Goal: Task Accomplishment & Management: Use online tool/utility

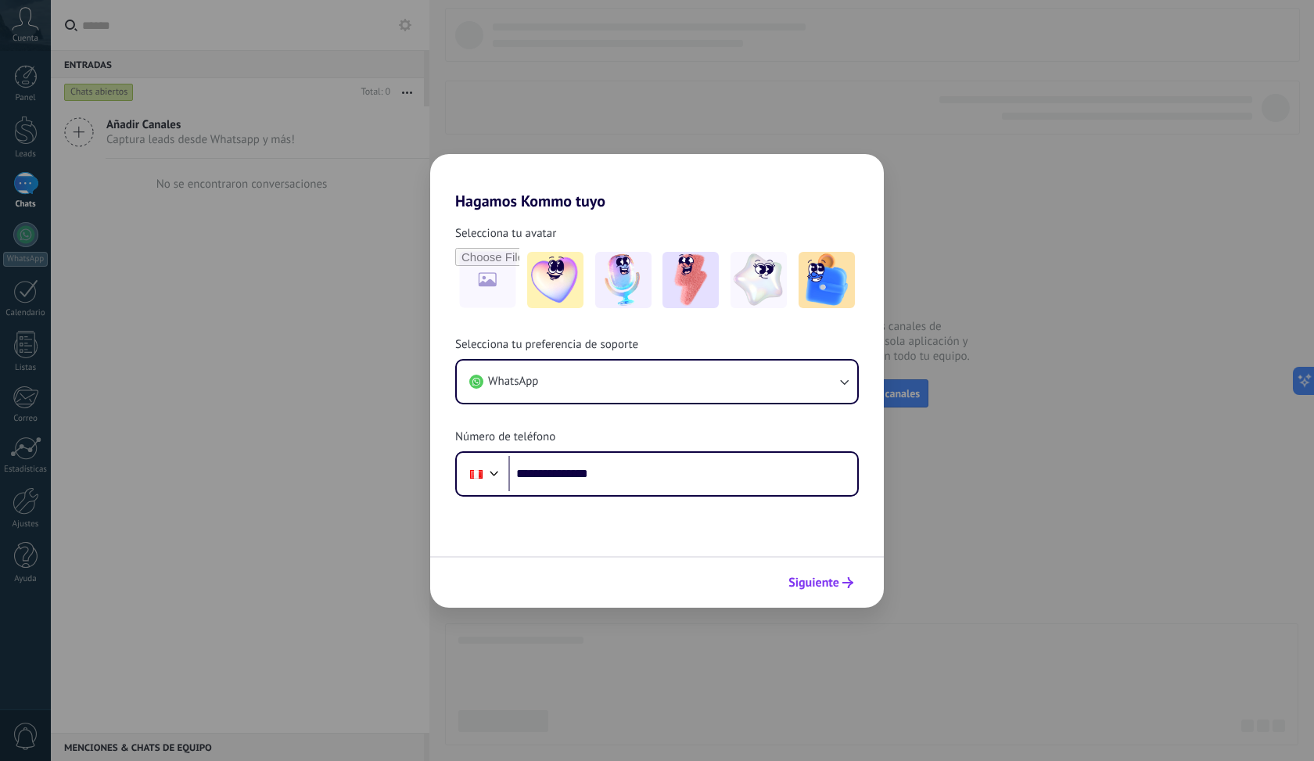
type input "**********"
click at [825, 585] on span "Siguiente" at bounding box center [813, 582] width 51 height 11
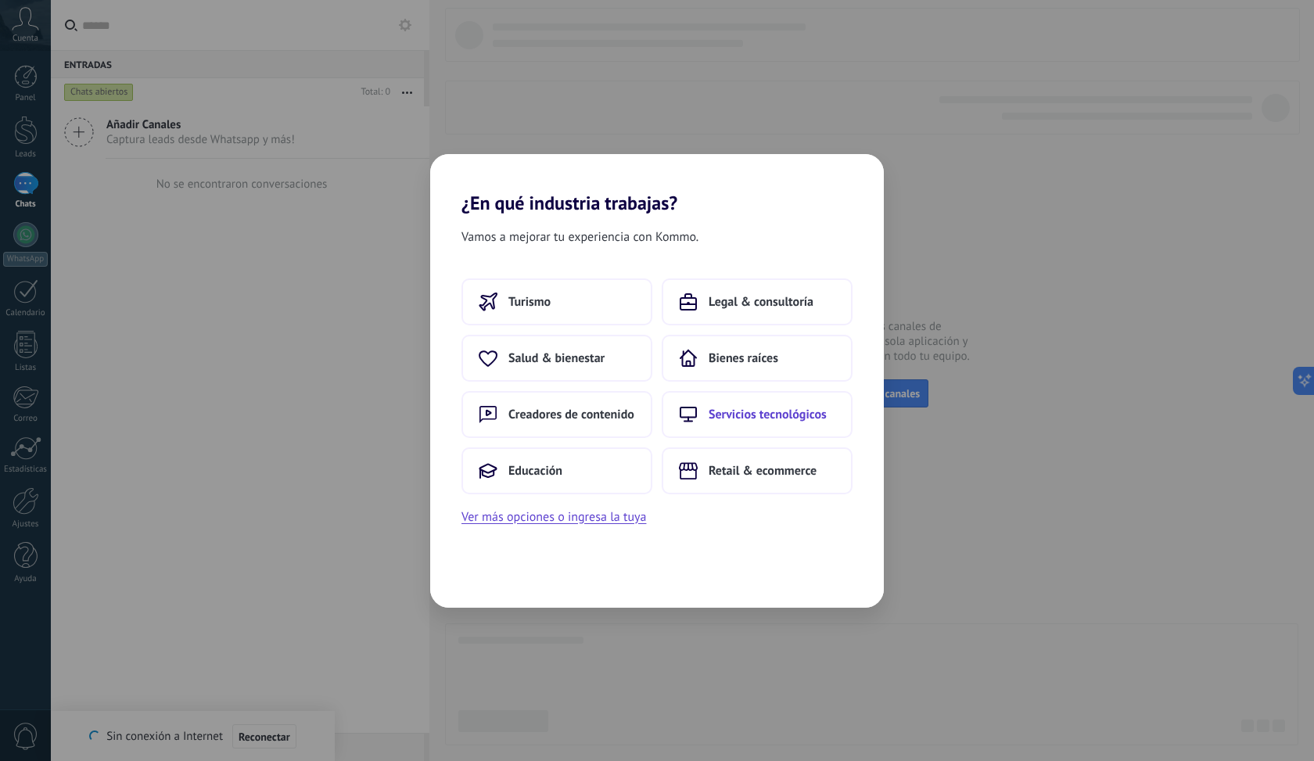
click at [708, 429] on button "Servicios tecnológicos" at bounding box center [757, 414] width 191 height 47
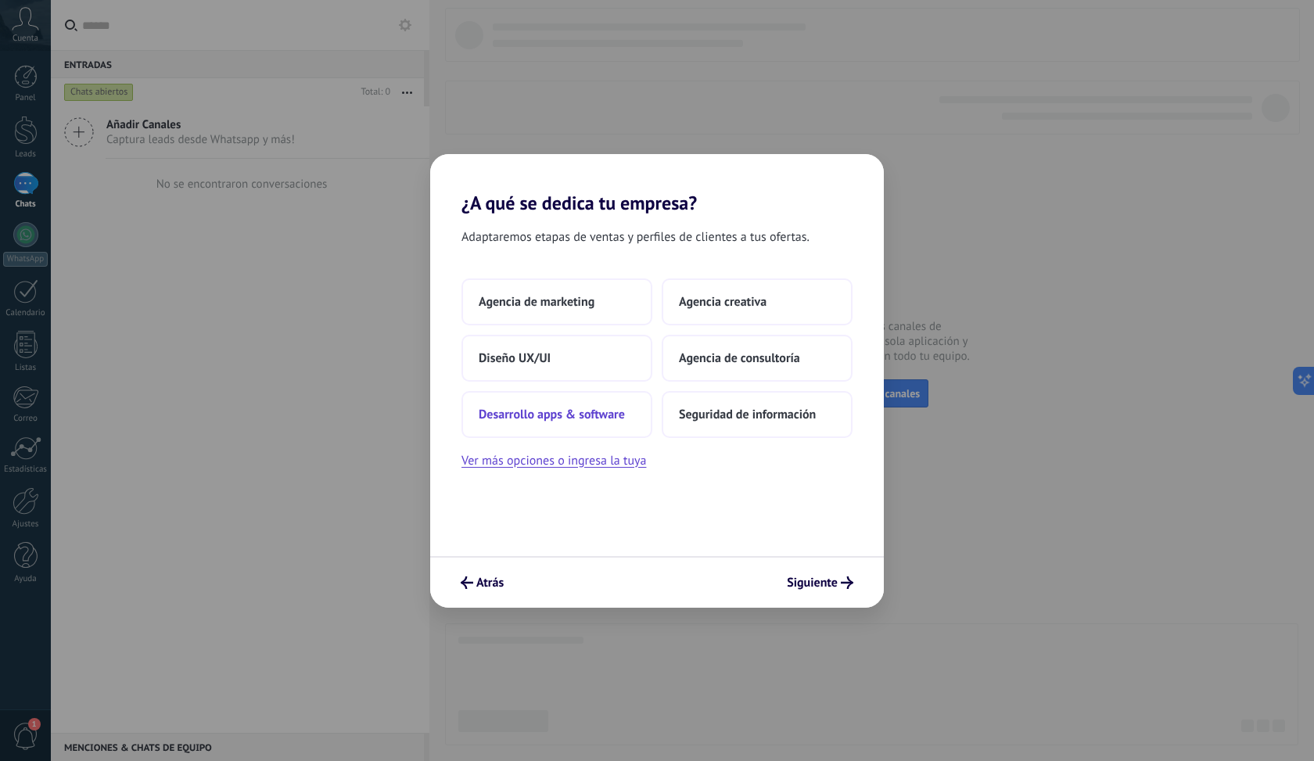
click at [554, 416] on span "Desarrollo apps & software" at bounding box center [552, 415] width 146 height 16
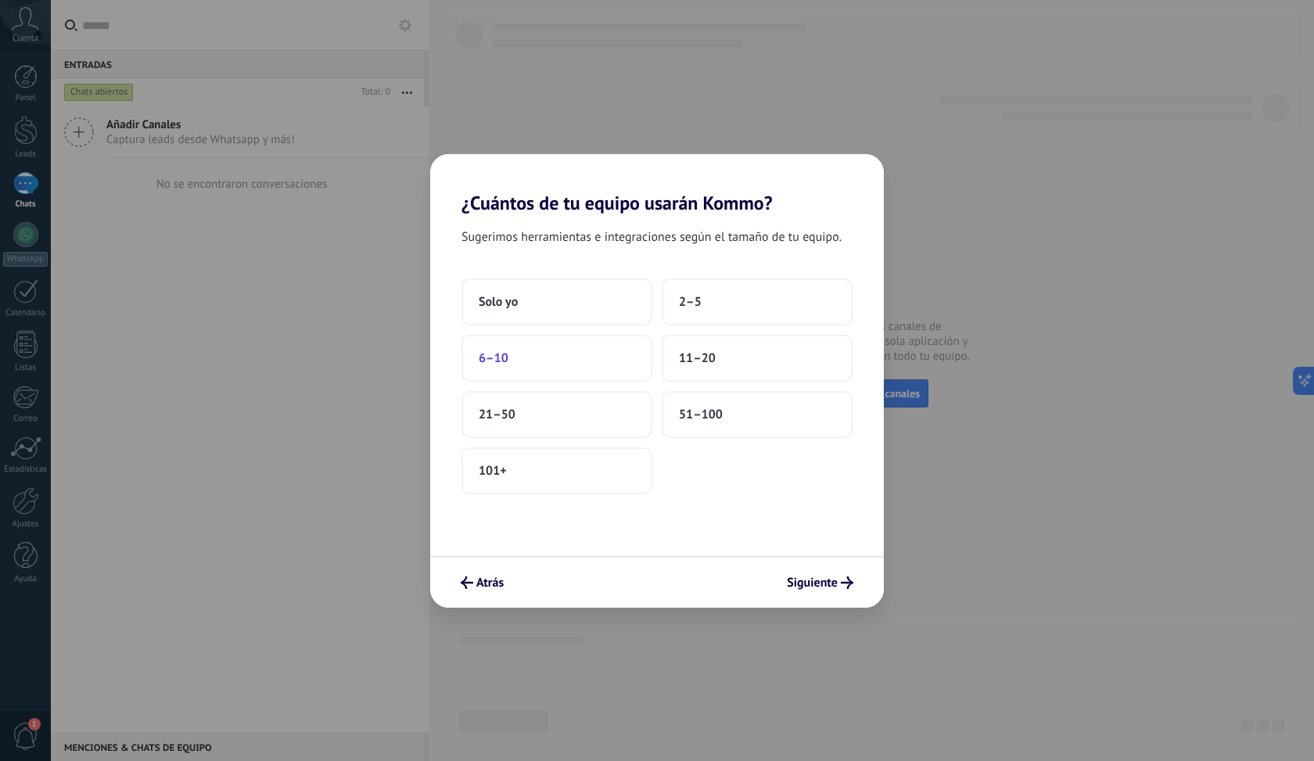
click at [586, 358] on button "6–10" at bounding box center [556, 358] width 191 height 47
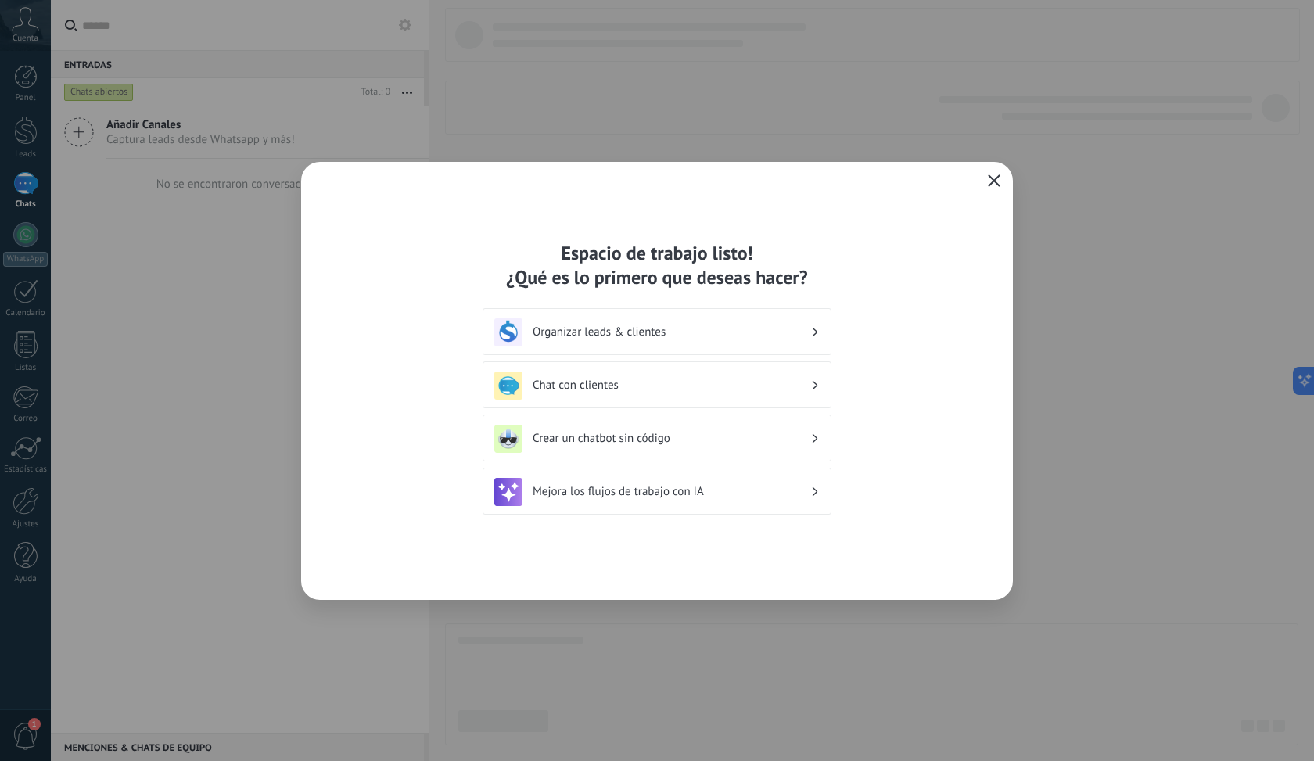
click at [604, 386] on h3 "Chat con clientes" at bounding box center [672, 385] width 278 height 15
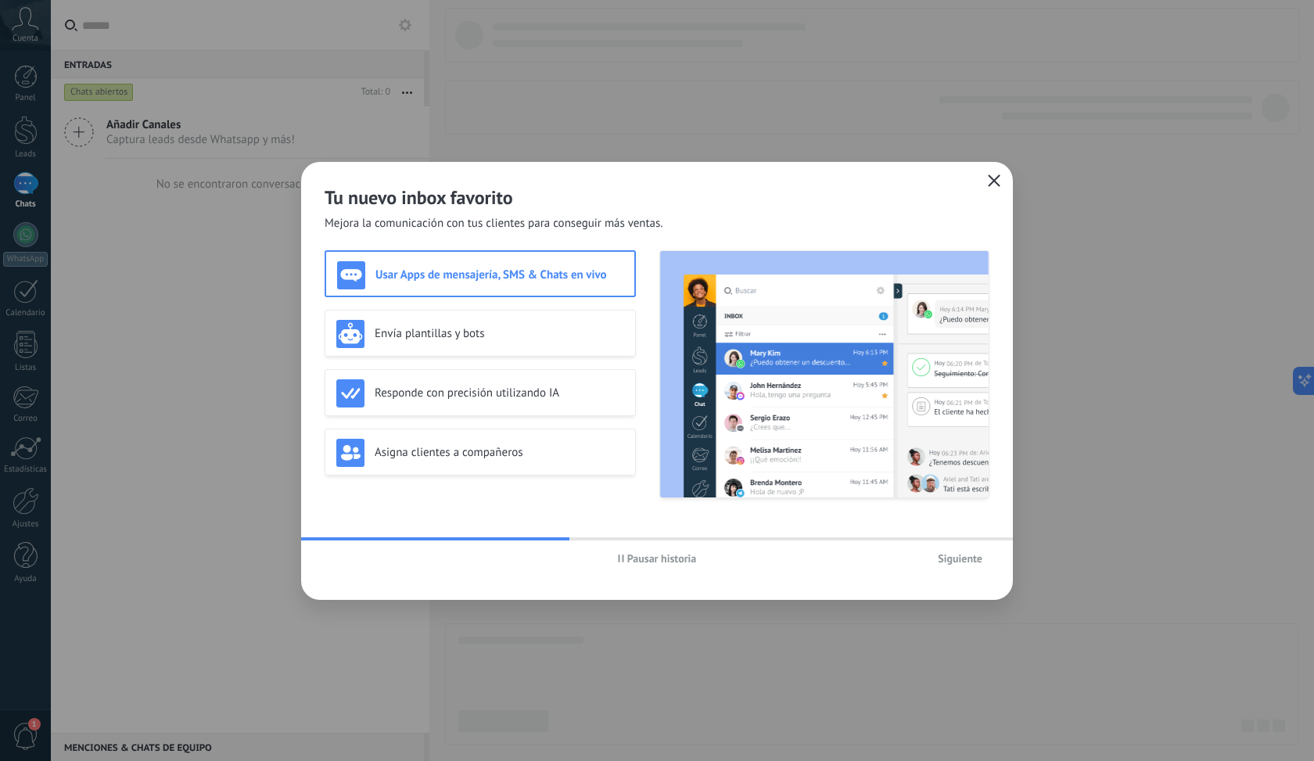
click at [951, 565] on button "Siguiente" at bounding box center [960, 558] width 59 height 23
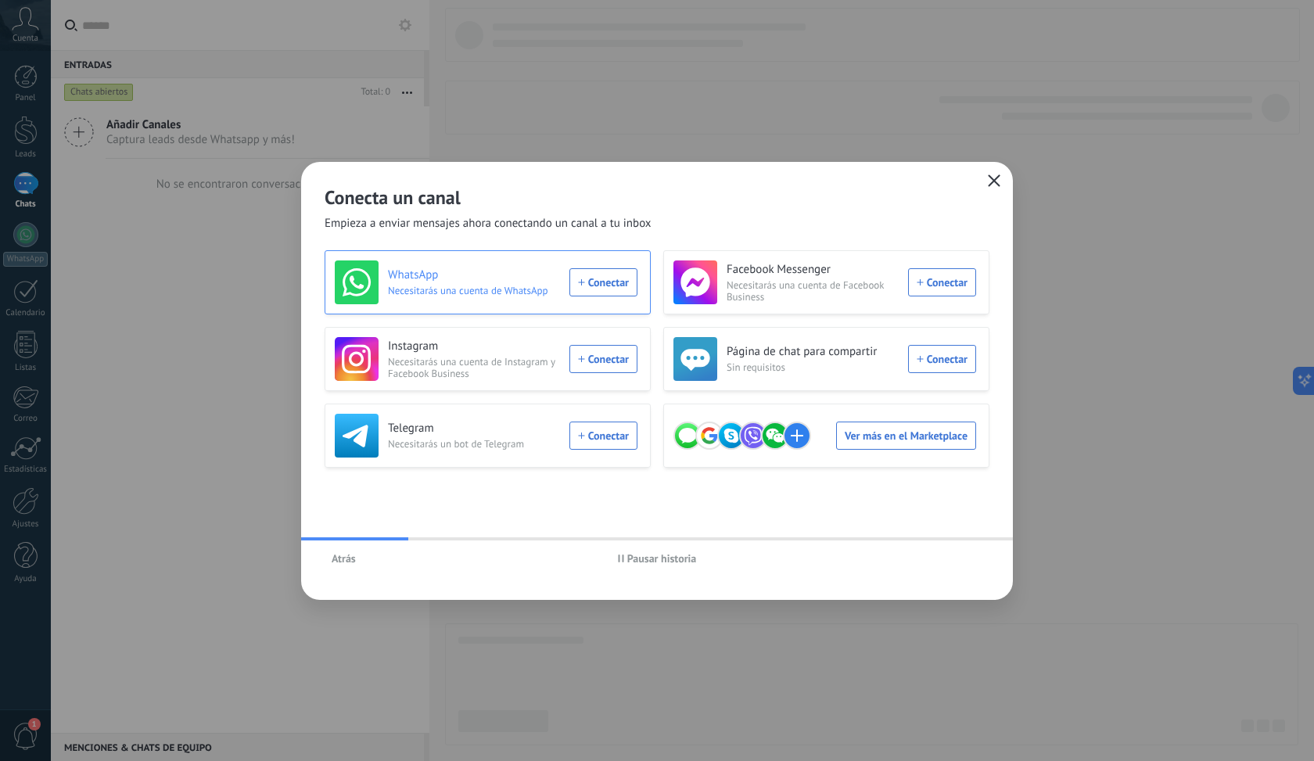
click at [631, 294] on div "WhatsApp Necesitarás una cuenta de WhatsApp Conectar" at bounding box center [486, 282] width 303 height 44
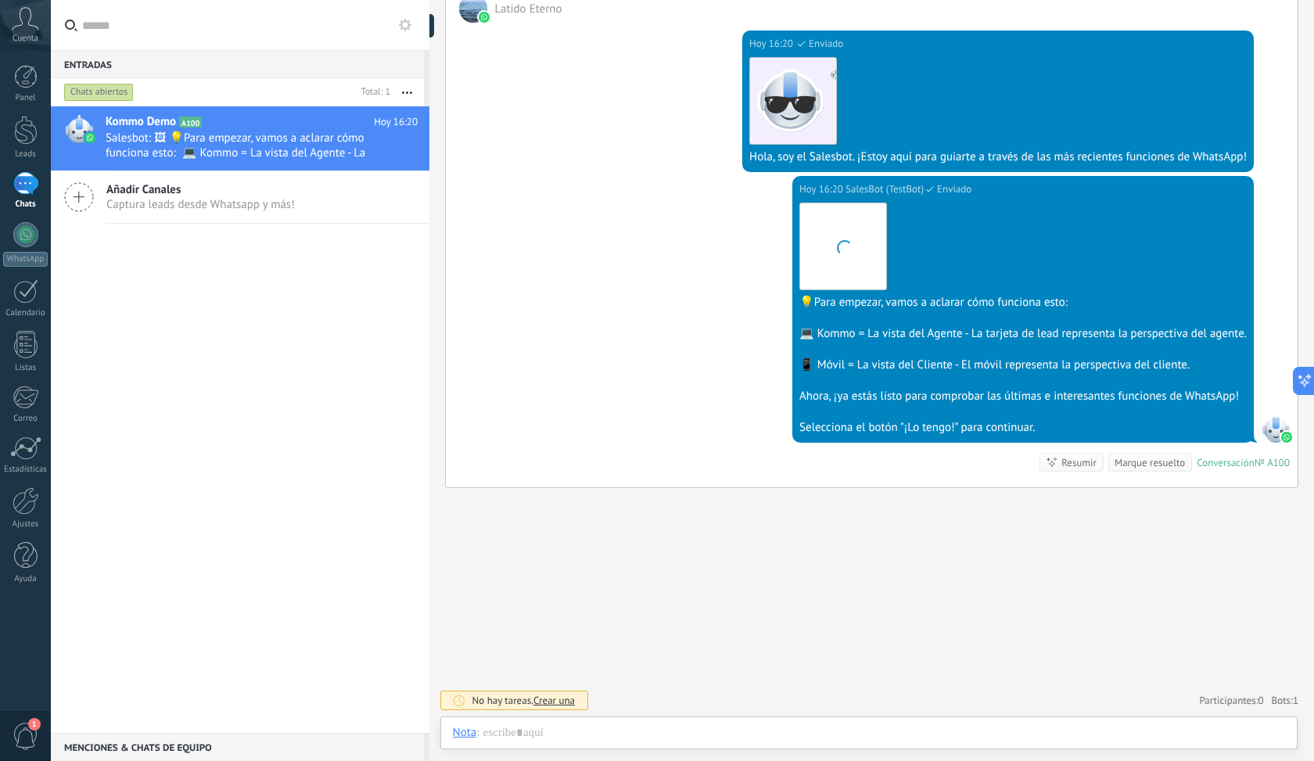
scroll to position [23, 0]
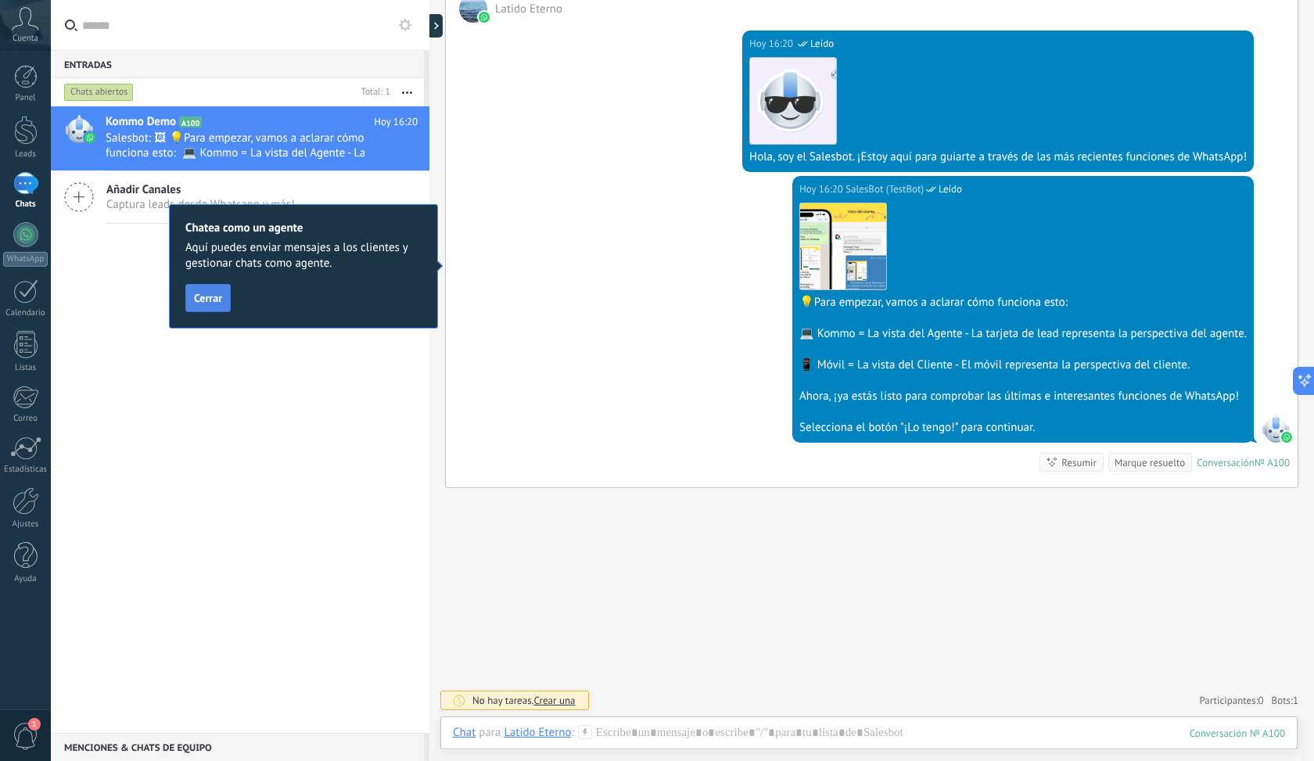
click at [203, 288] on button "Cerrar" at bounding box center [207, 298] width 45 height 28
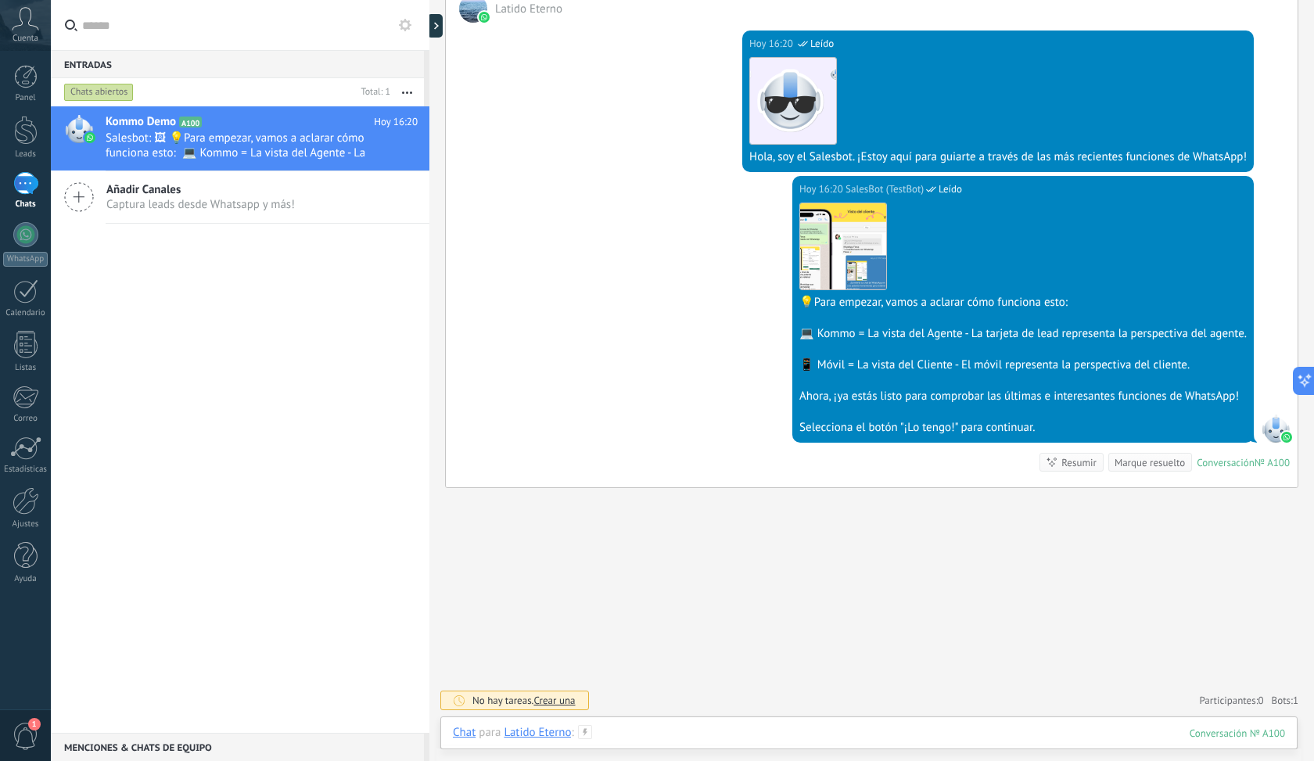
click at [715, 730] on div at bounding box center [869, 748] width 832 height 47
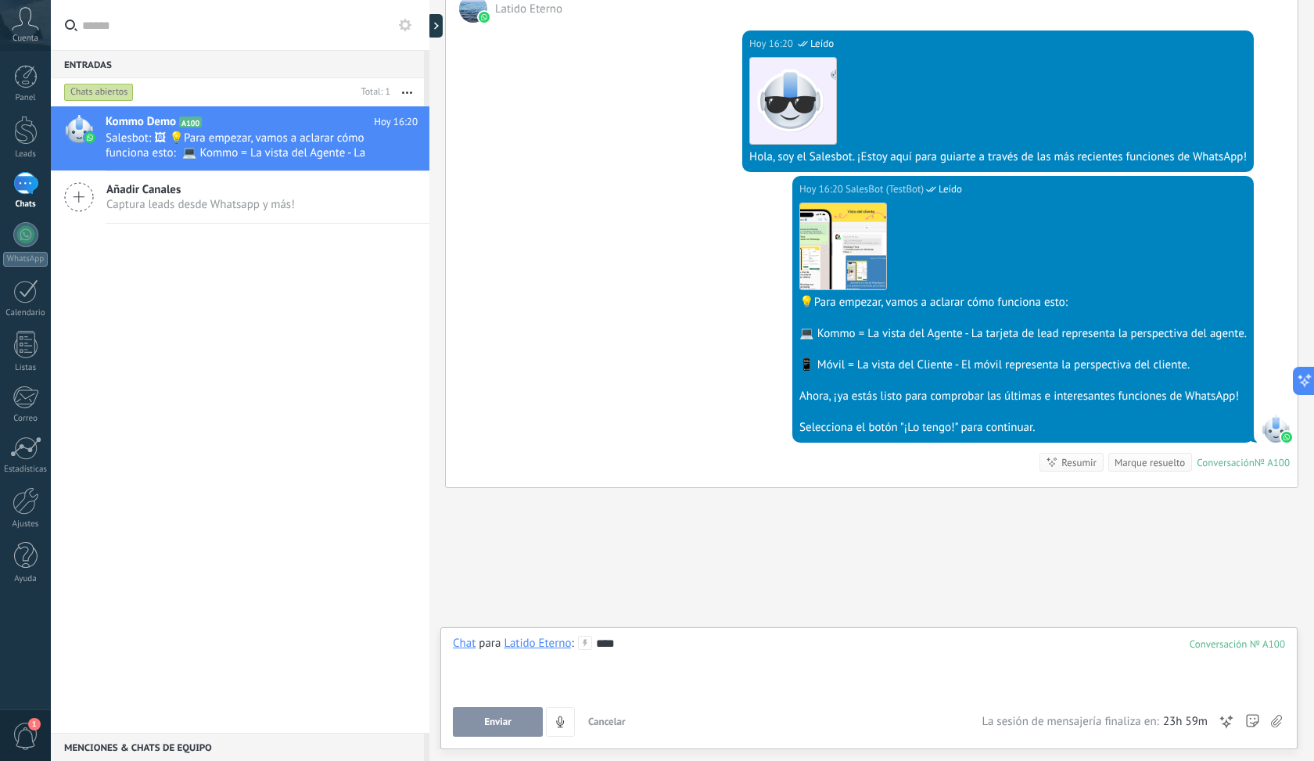
click at [539, 687] on div "****" at bounding box center [869, 665] width 832 height 59
click at [586, 641] on icon at bounding box center [585, 643] width 14 height 14
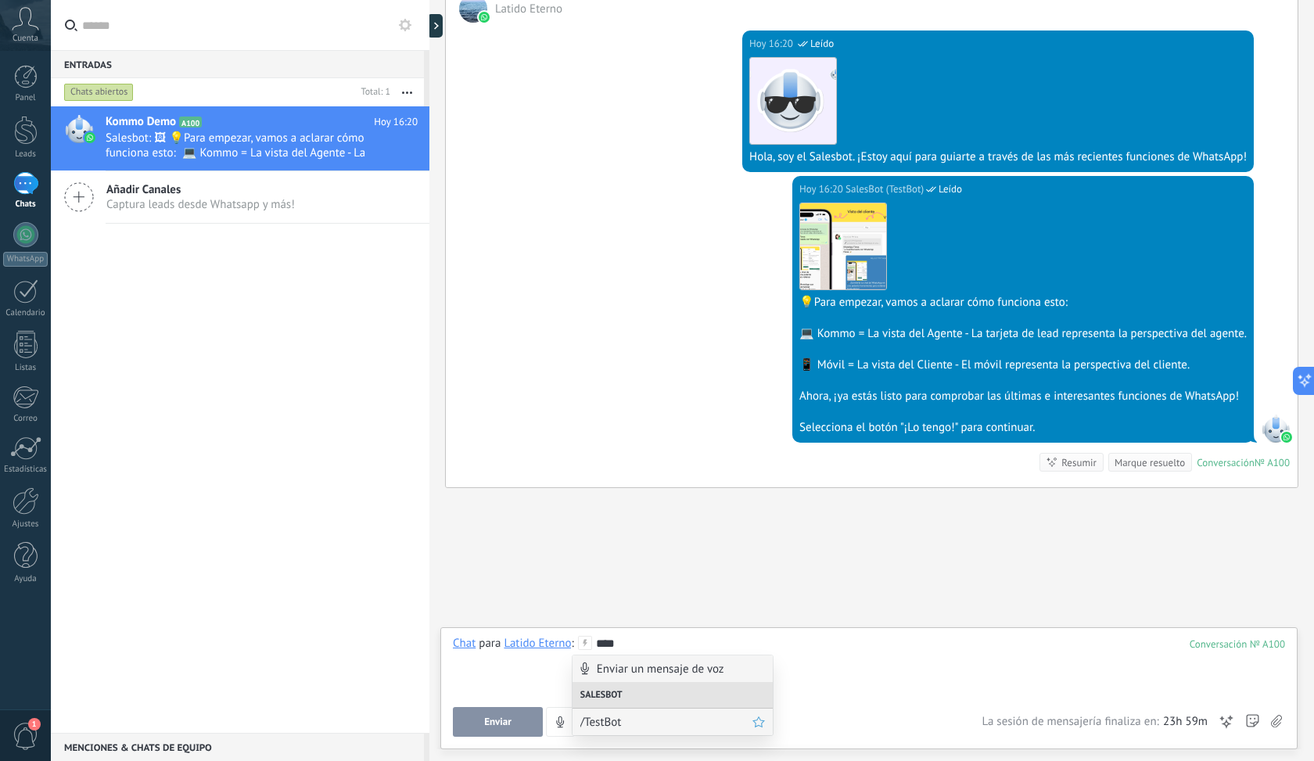
click at [590, 712] on div "/TestBot" at bounding box center [672, 721] width 200 height 27
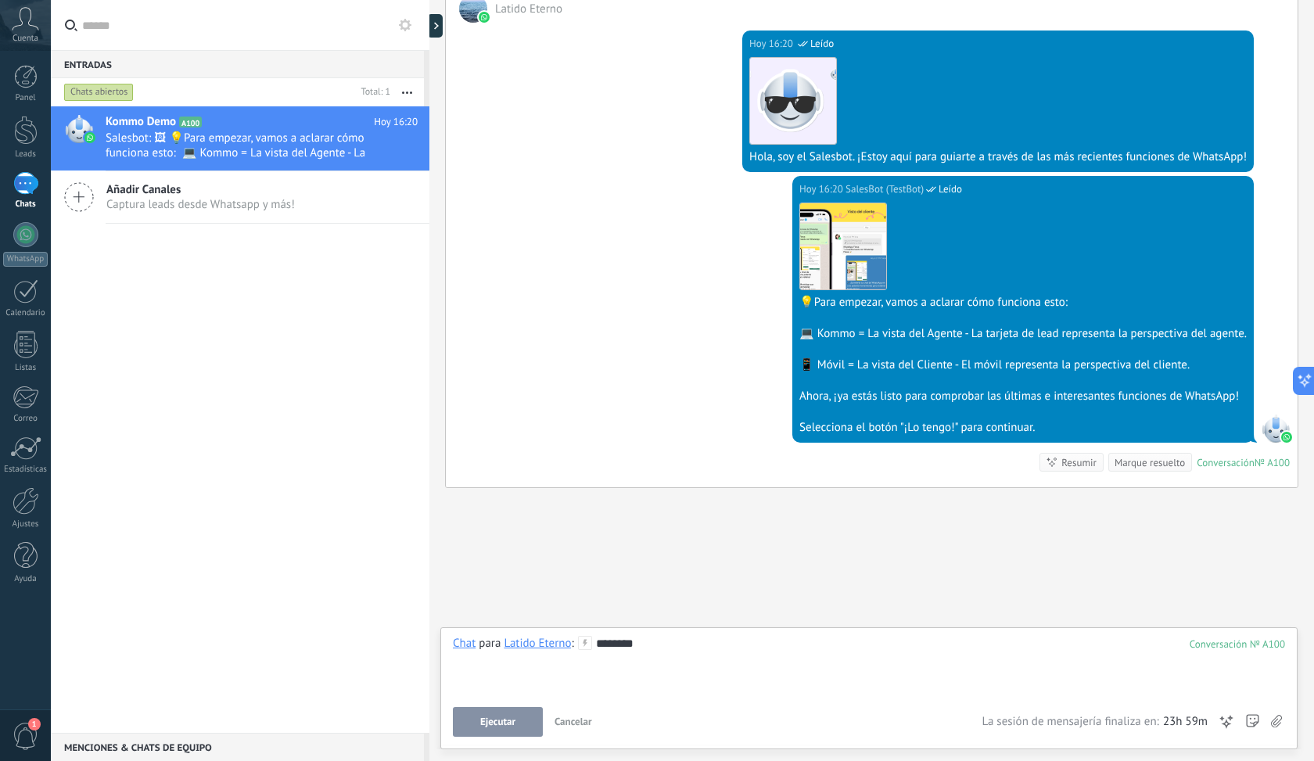
click at [529, 713] on button "Ejecutar" at bounding box center [498, 722] width 90 height 30
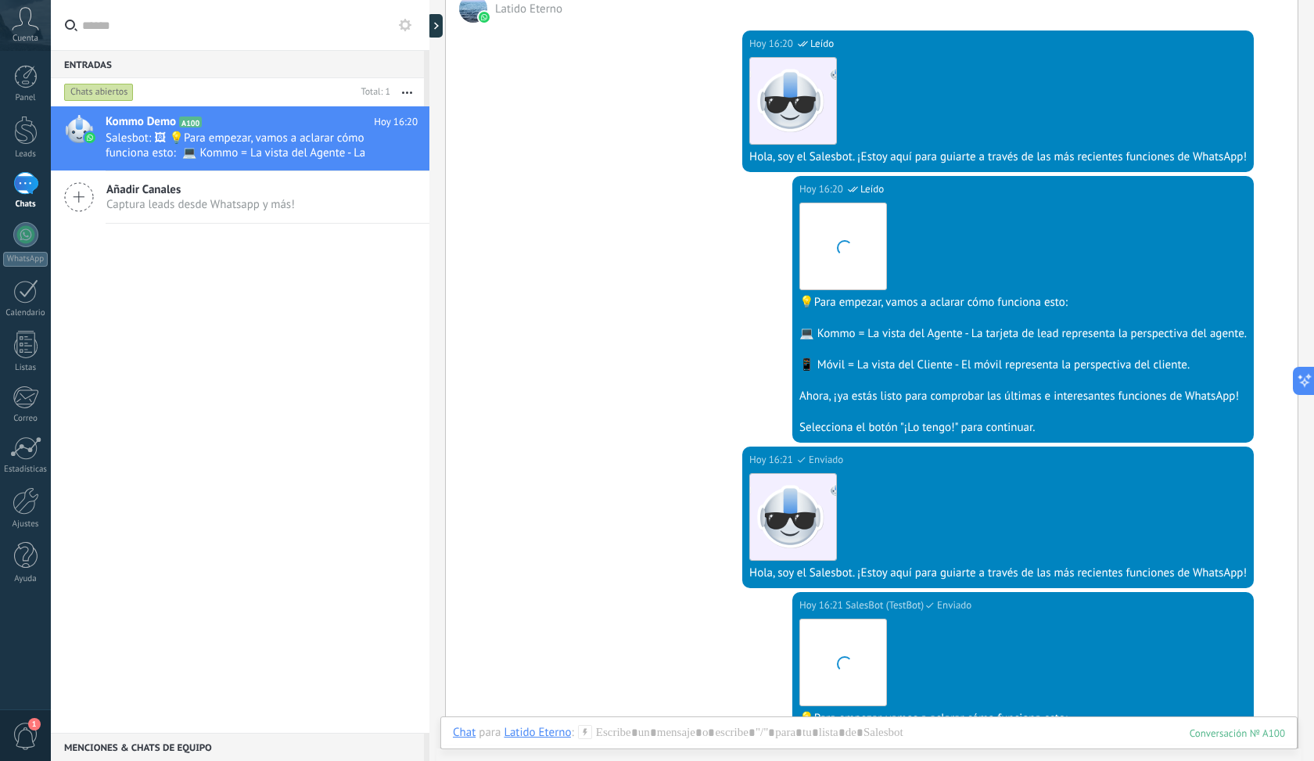
scroll to position [651, 0]
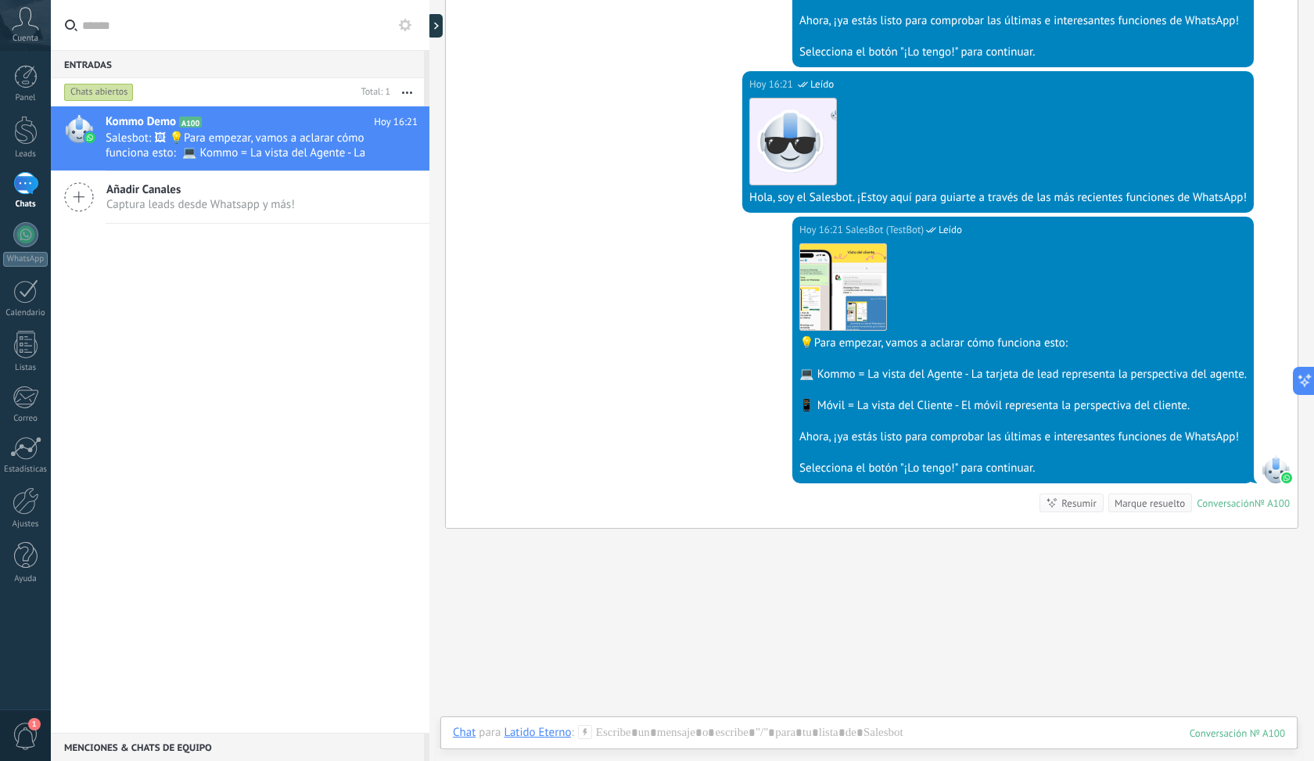
click at [234, 219] on div "Añadir Canales Captura leads desde Whatsapp y más!" at bounding box center [240, 197] width 378 height 52
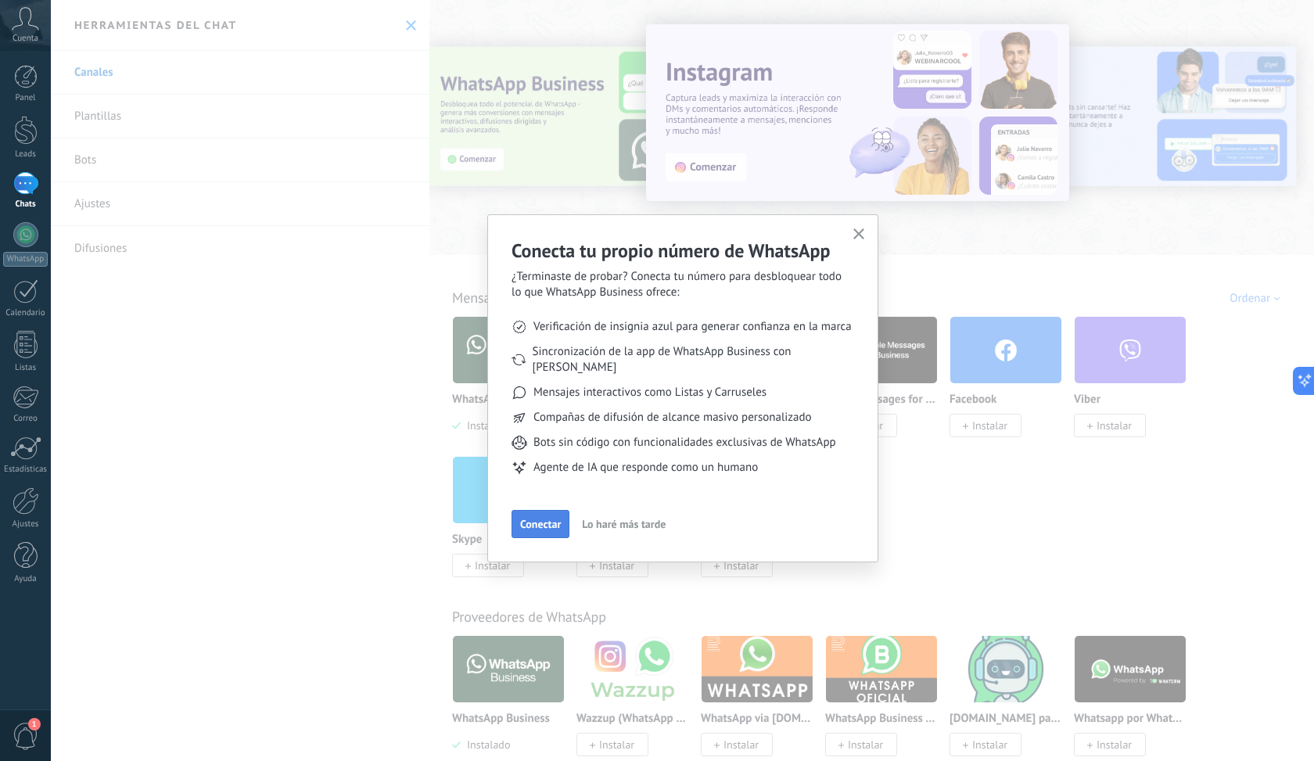
click at [537, 518] on span "Conectar" at bounding box center [540, 523] width 41 height 11
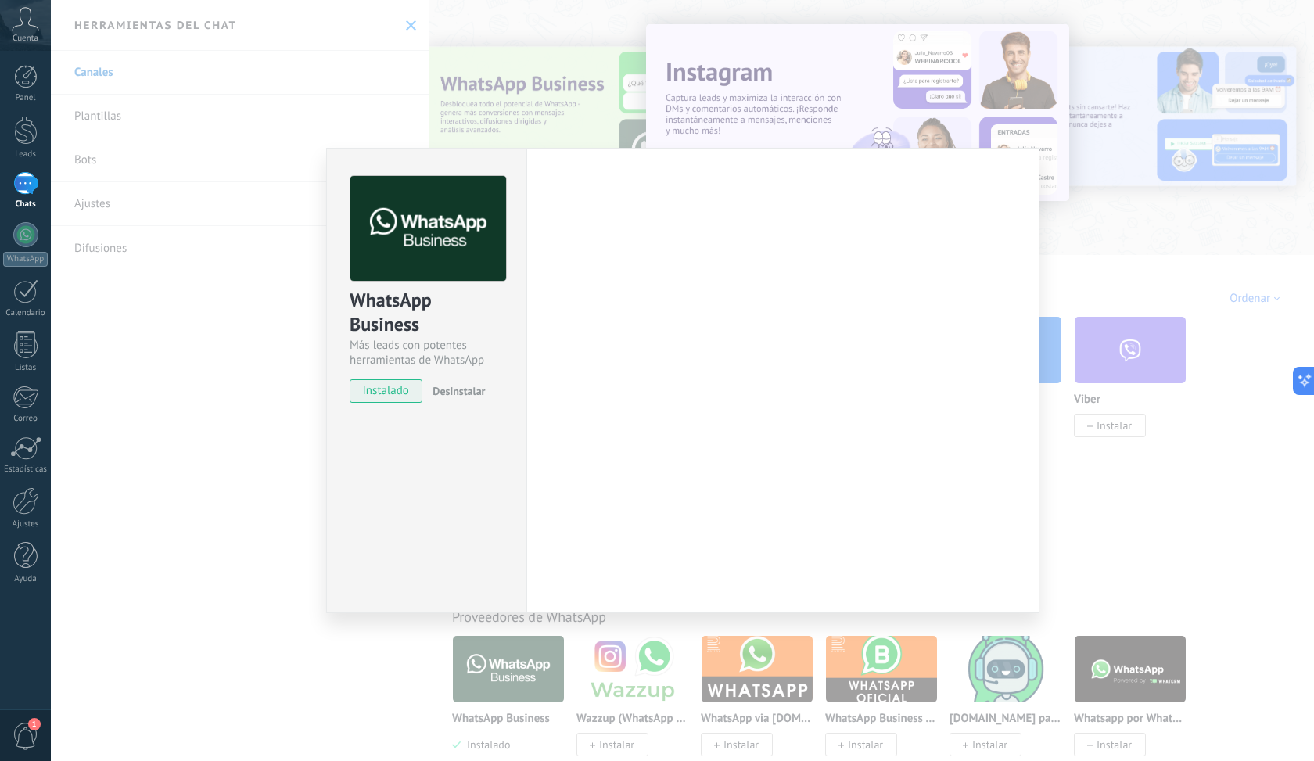
click at [1208, 166] on div "WhatsApp Business Más leads con potentes herramientas de WhatsApp instalado Des…" at bounding box center [682, 380] width 1263 height 761
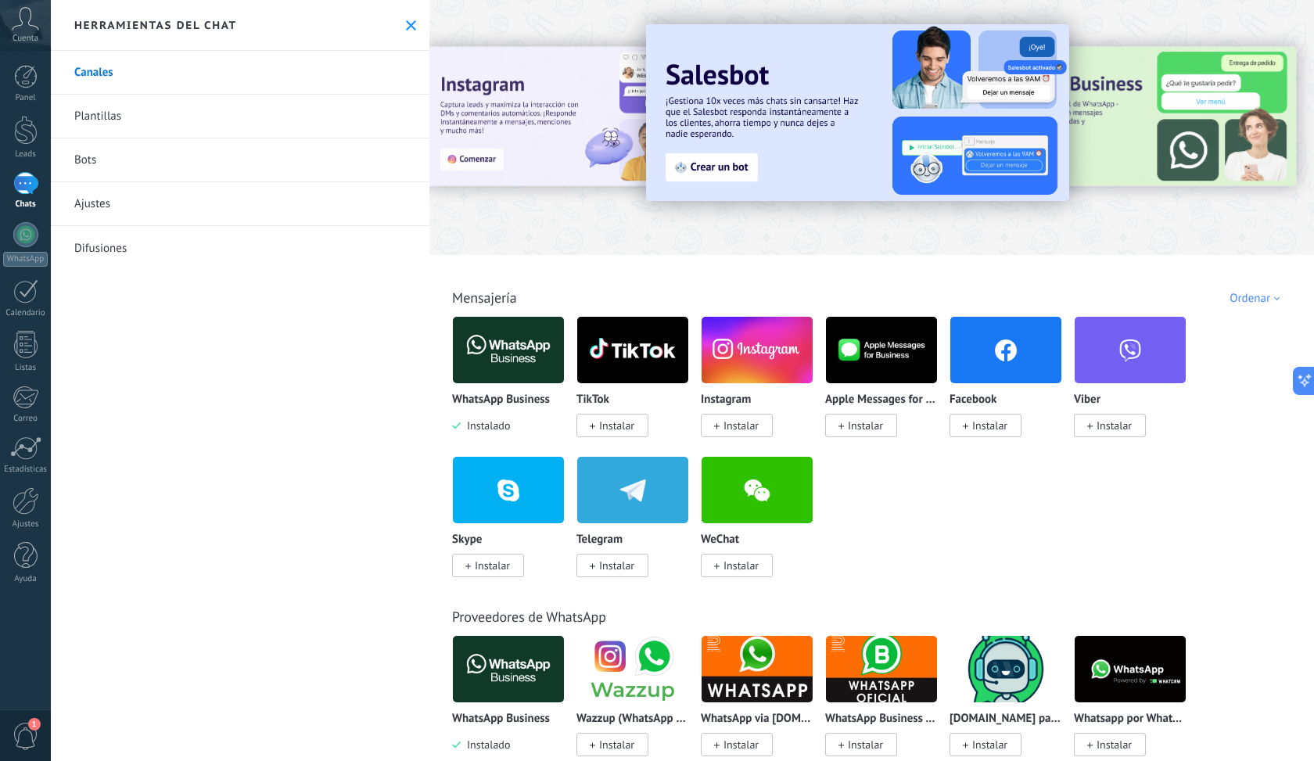
click at [521, 358] on img at bounding box center [508, 350] width 111 height 76
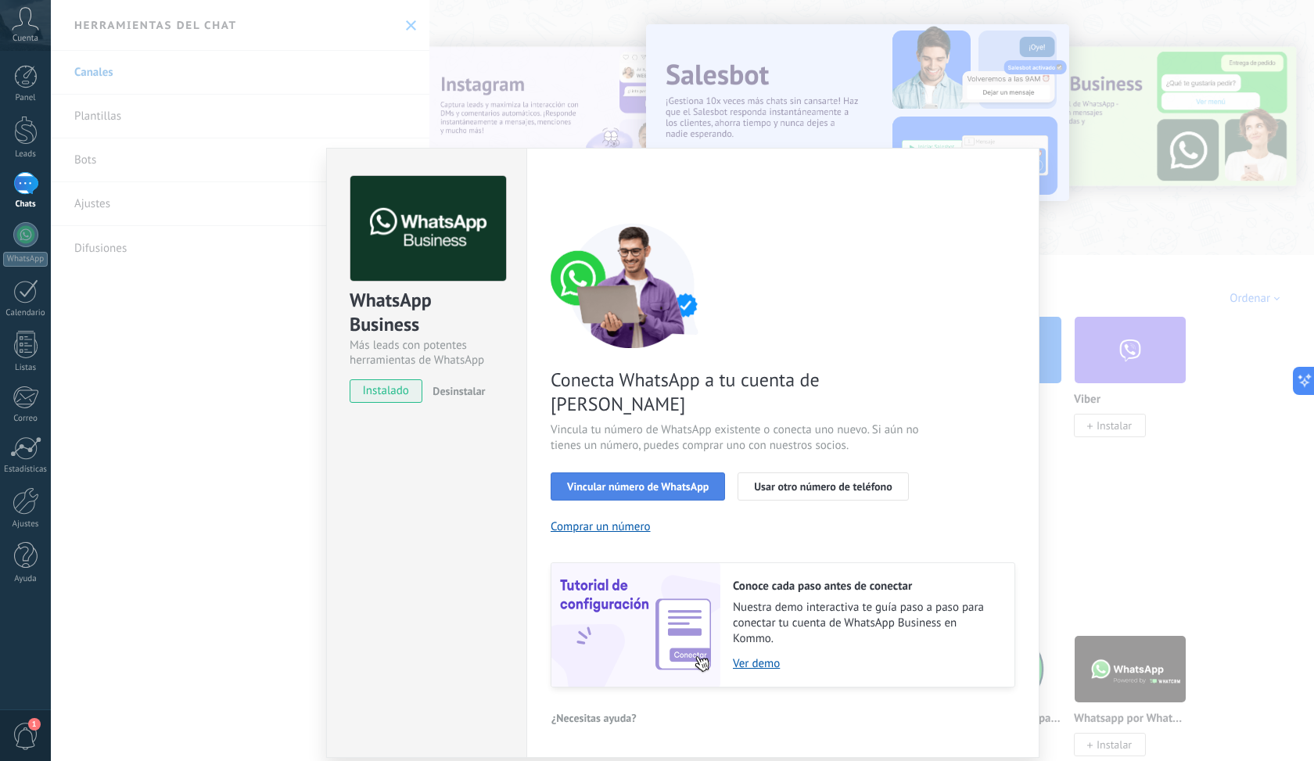
click at [675, 481] on span "Vincular número de WhatsApp" at bounding box center [638, 486] width 142 height 11
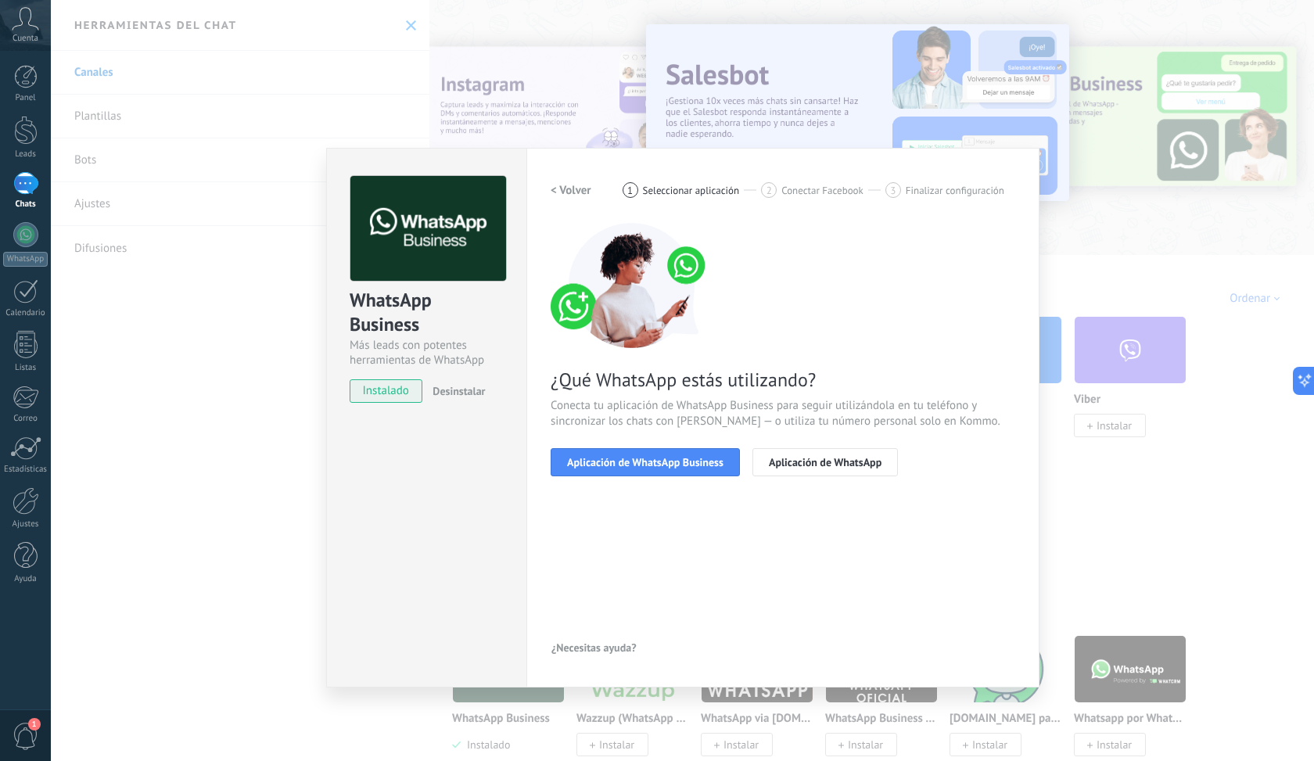
click at [675, 457] on span "Aplicación de WhatsApp Business" at bounding box center [645, 462] width 156 height 11
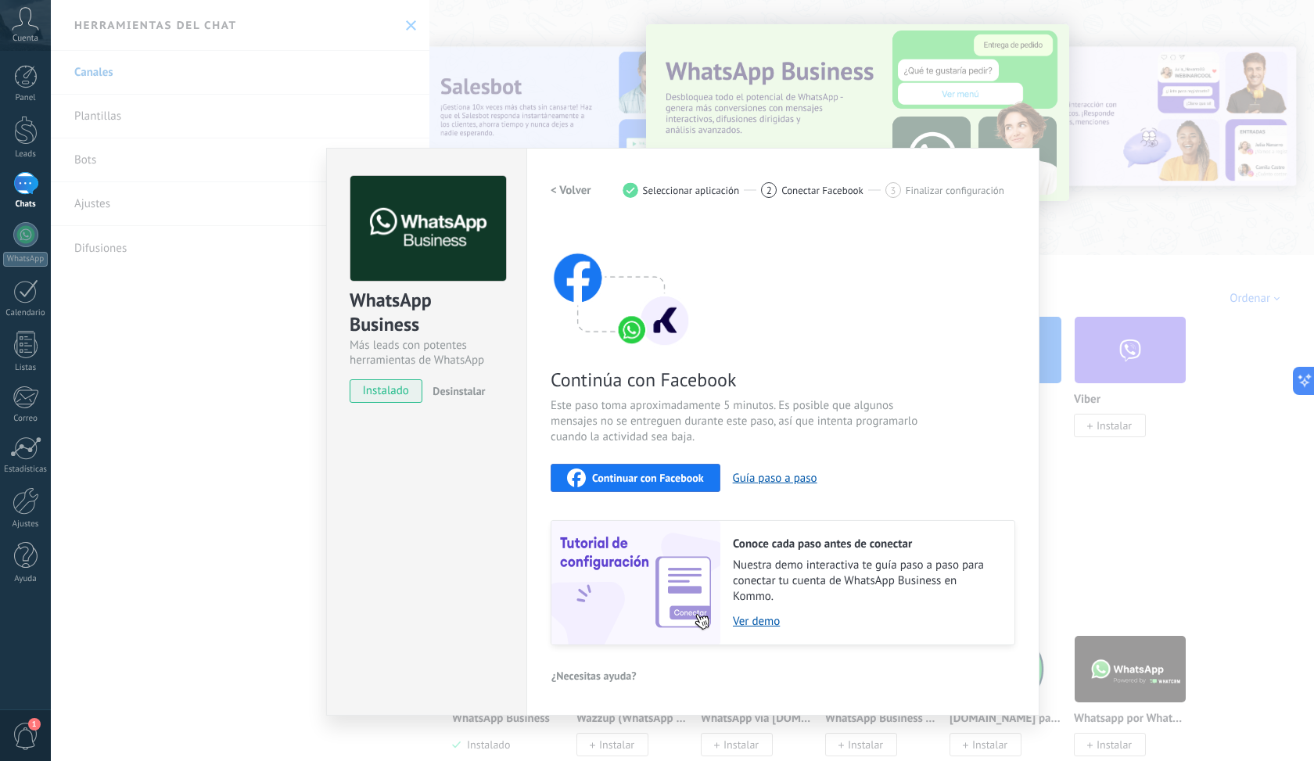
click at [650, 483] on span "Continuar con Facebook" at bounding box center [648, 477] width 112 height 11
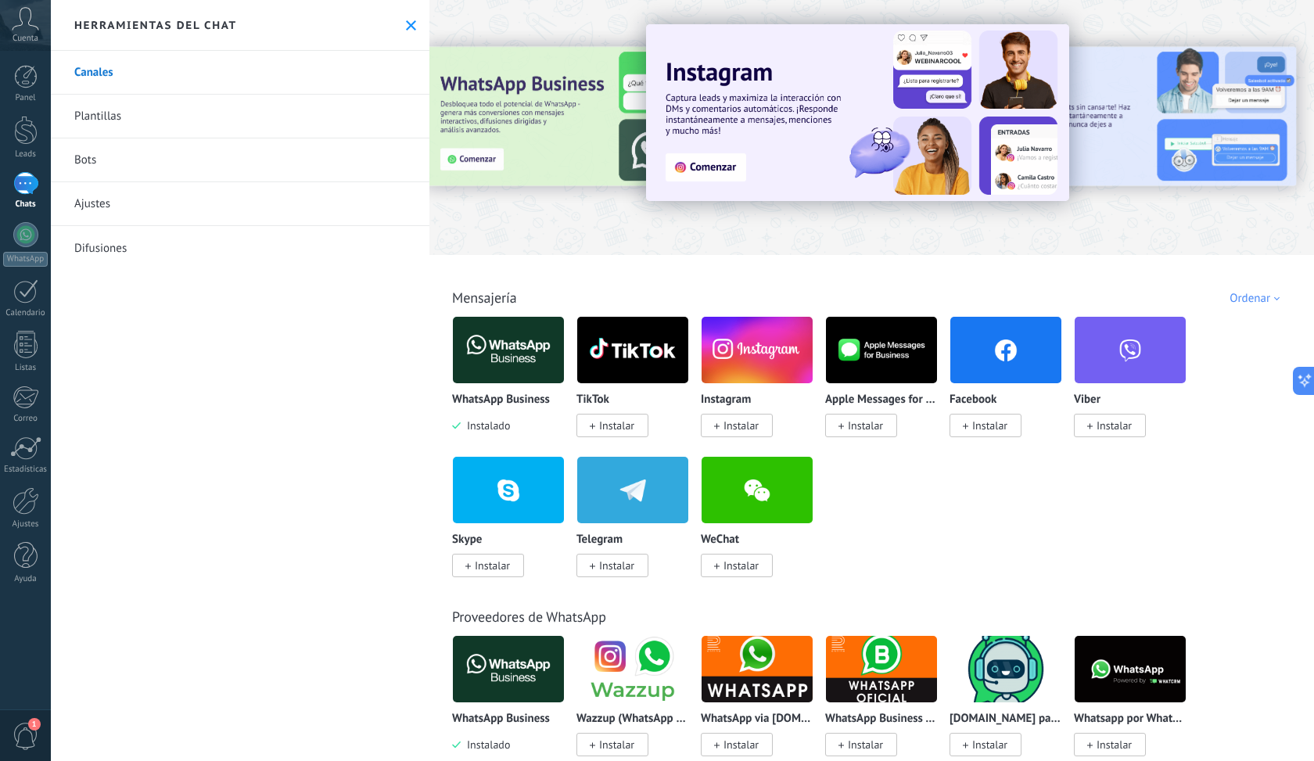
click at [522, 364] on img at bounding box center [508, 350] width 111 height 76
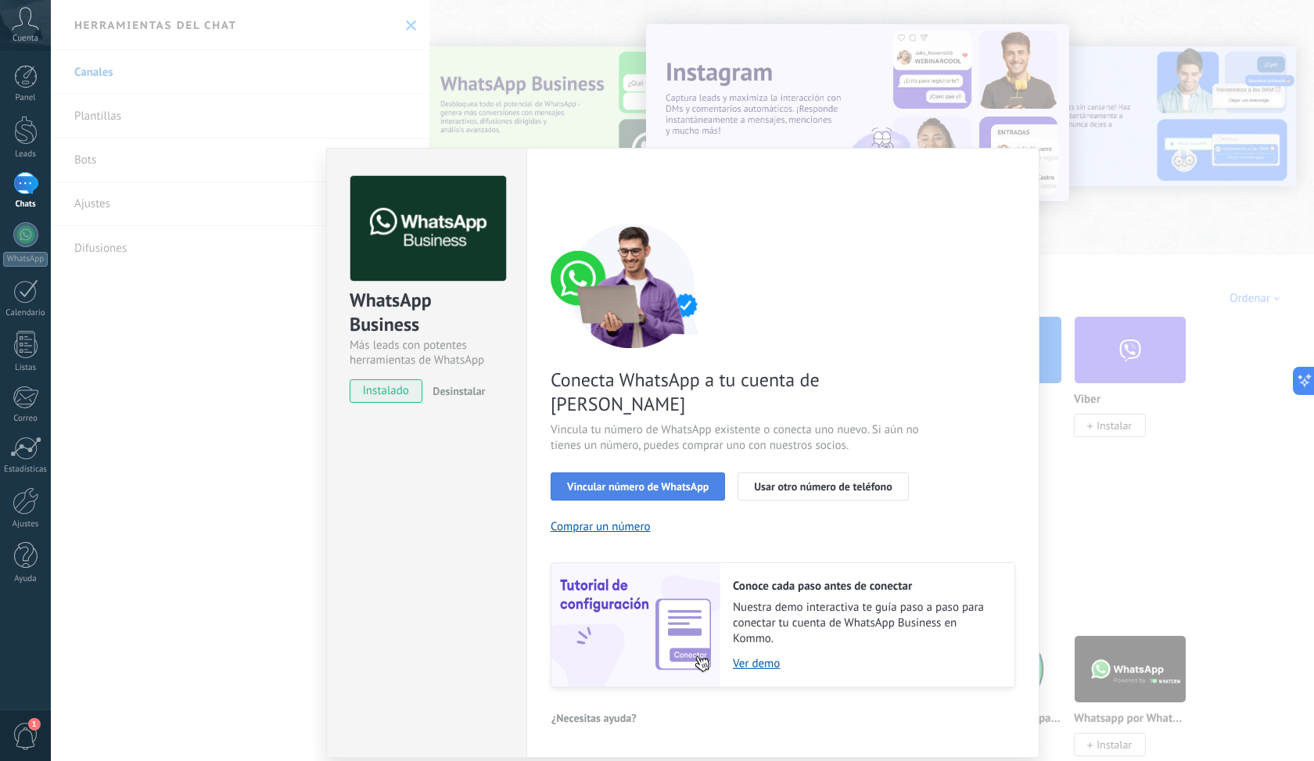
click at [679, 481] on span "Vincular número de WhatsApp" at bounding box center [638, 486] width 142 height 11
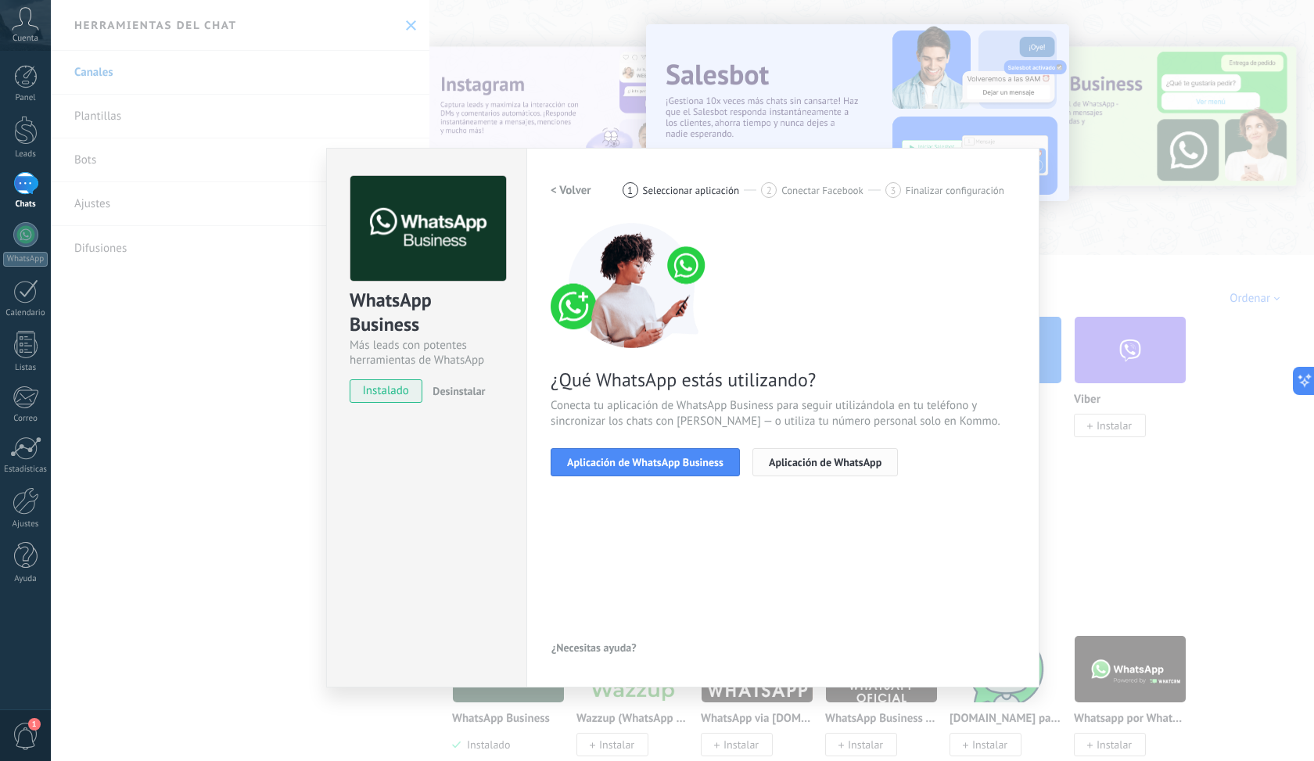
click at [773, 463] on span "Aplicación de WhatsApp" at bounding box center [825, 462] width 113 height 11
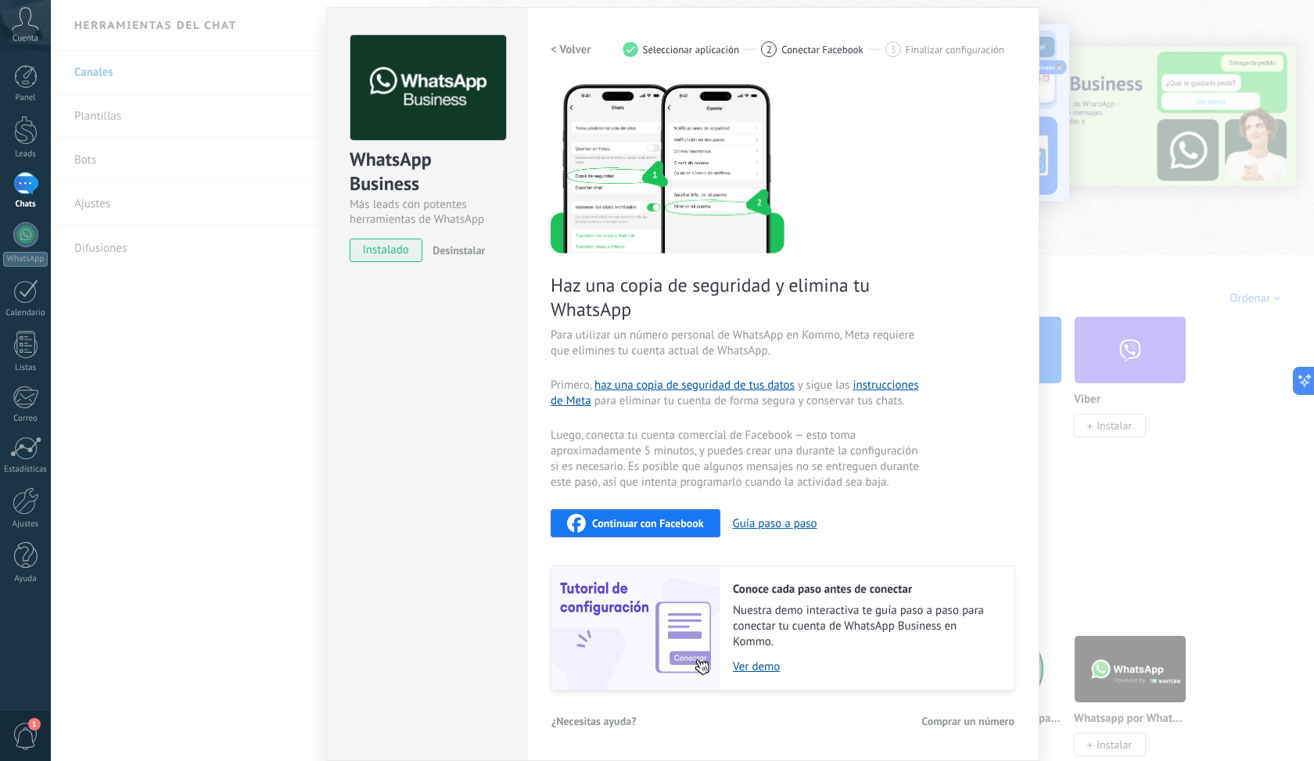
scroll to position [140, 0]
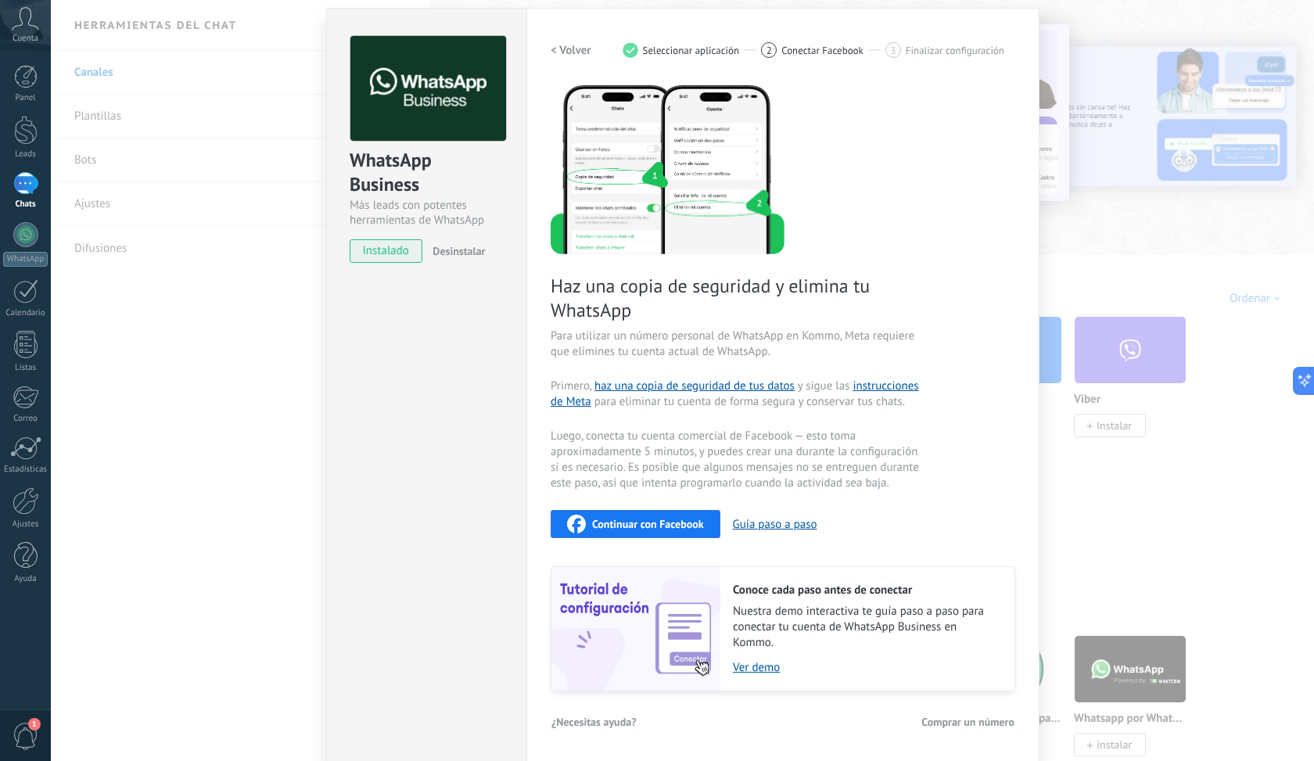
click at [668, 522] on span "Continuar con Facebook" at bounding box center [648, 523] width 112 height 11
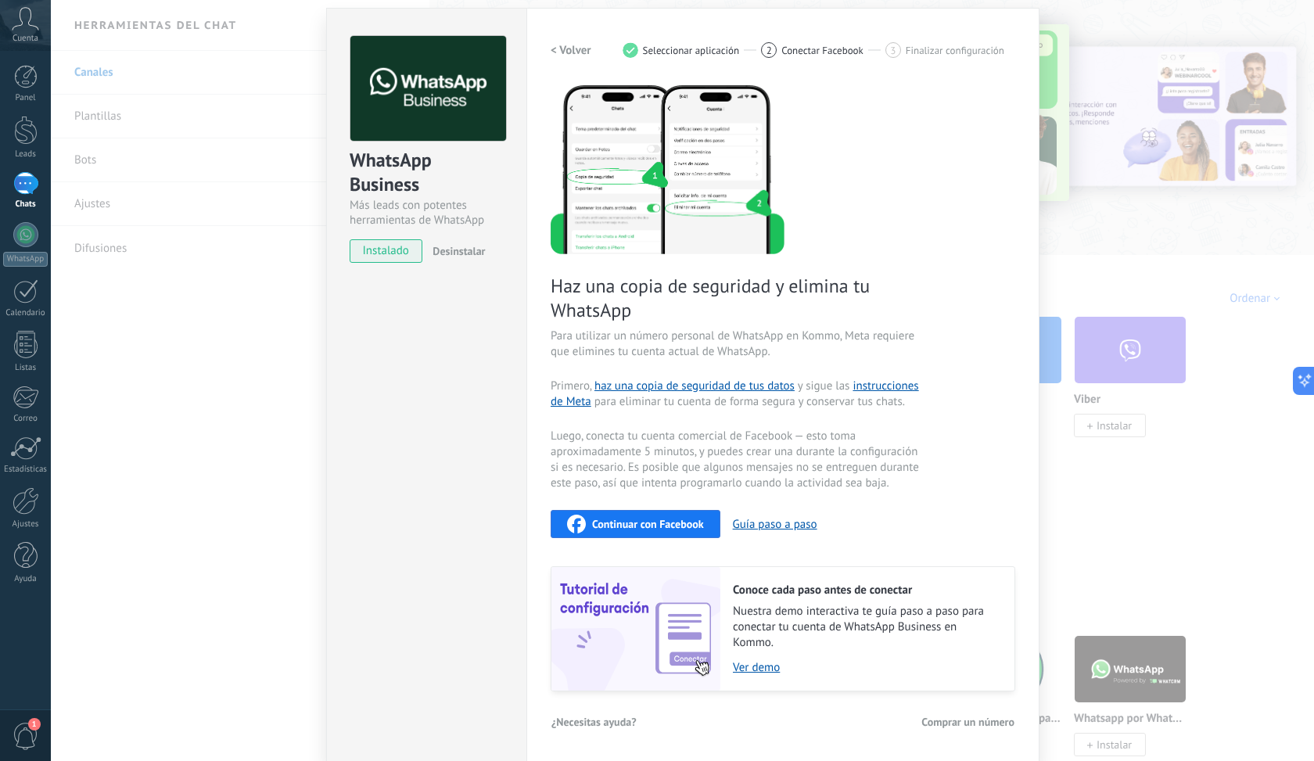
click at [1122, 421] on div "WhatsApp Business Más leads con potentes herramientas de WhatsApp instalado Des…" at bounding box center [682, 380] width 1263 height 761
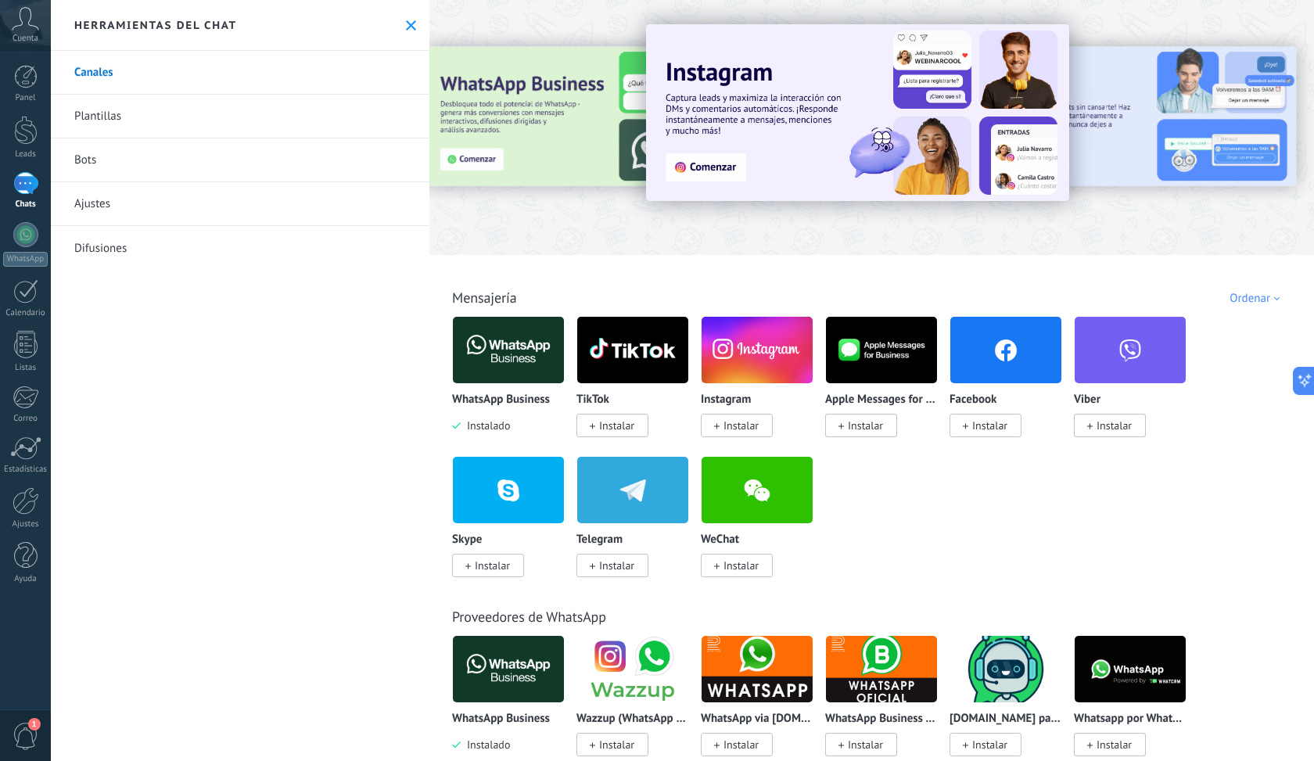
click at [757, 346] on img at bounding box center [756, 350] width 111 height 76
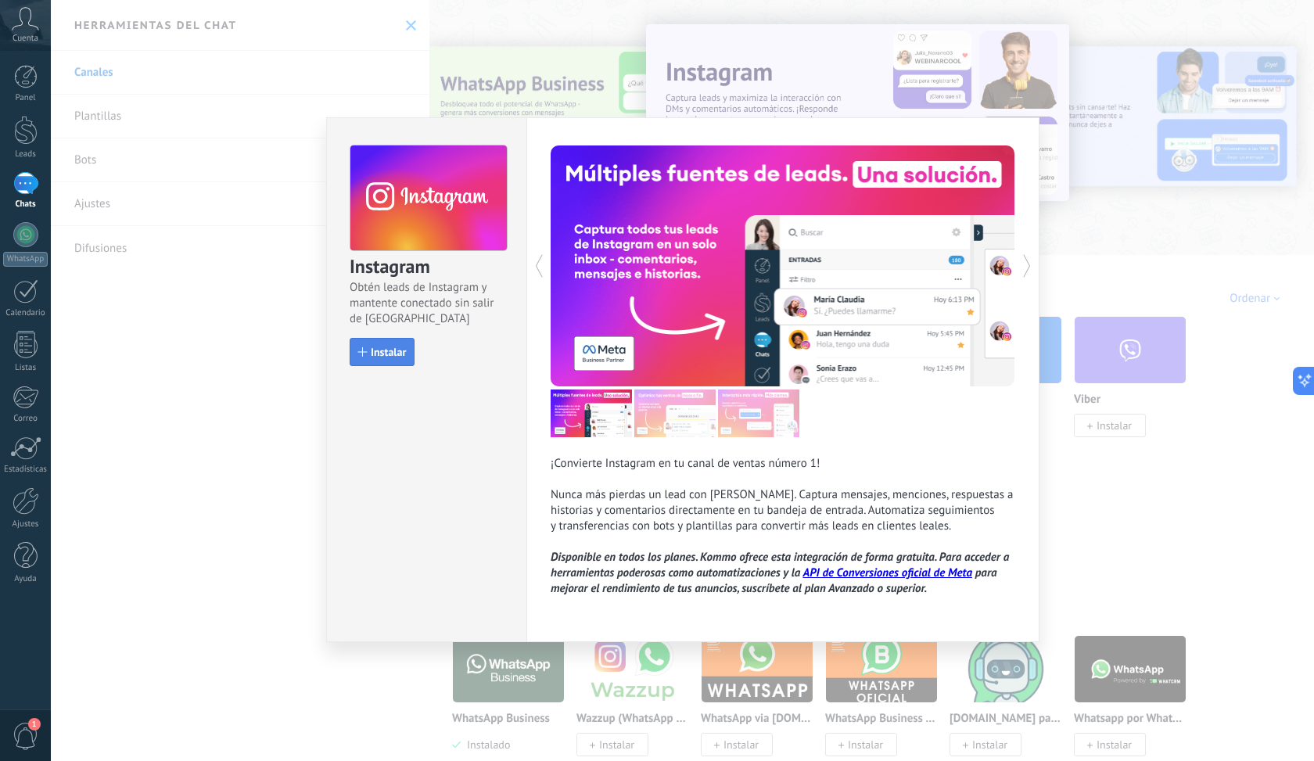
click at [386, 357] on span "Instalar" at bounding box center [388, 351] width 35 height 11
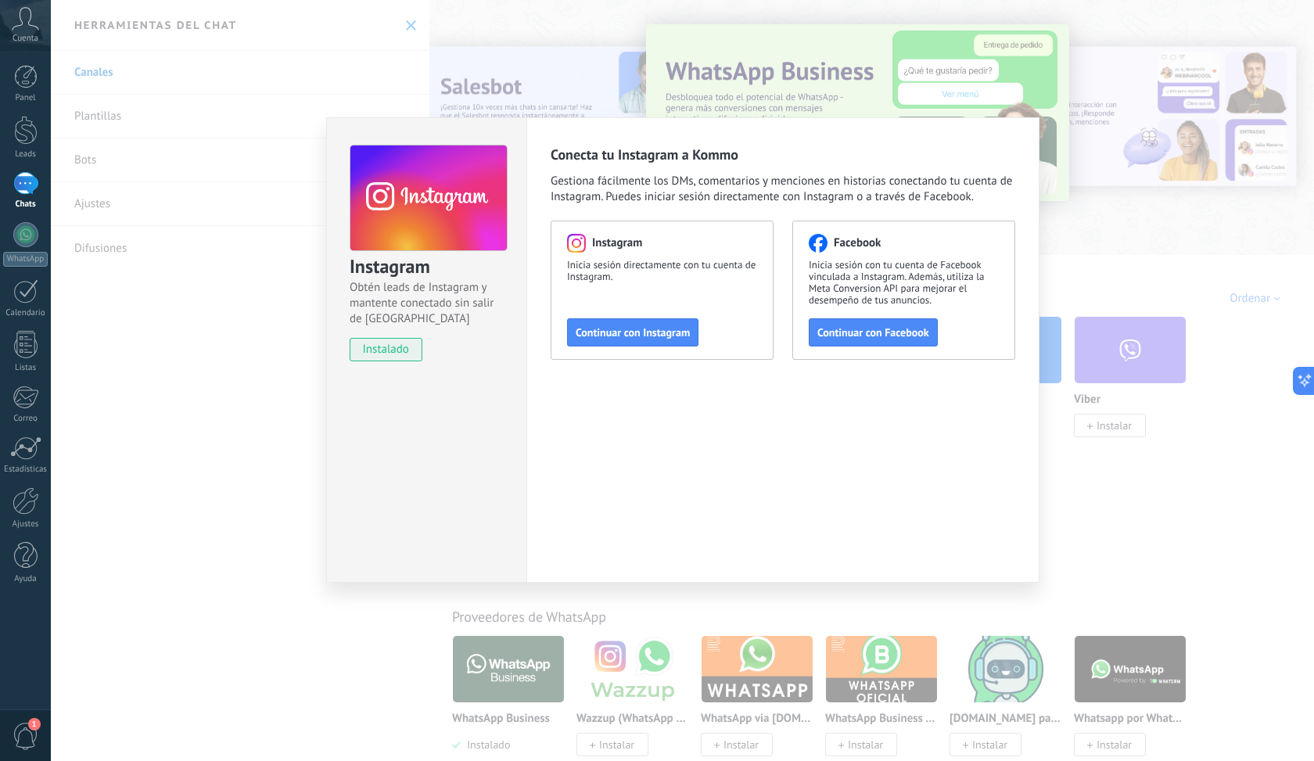
click at [1029, 230] on div "Conecta tu Instagram a Kommo Gestiona fácilmente los DMs, comentarios y mencion…" at bounding box center [782, 349] width 513 height 465
click at [1139, 195] on div "Instagram Obtén leads de Instagram y mantente conectado sin salir de Kommo inst…" at bounding box center [682, 380] width 1263 height 761
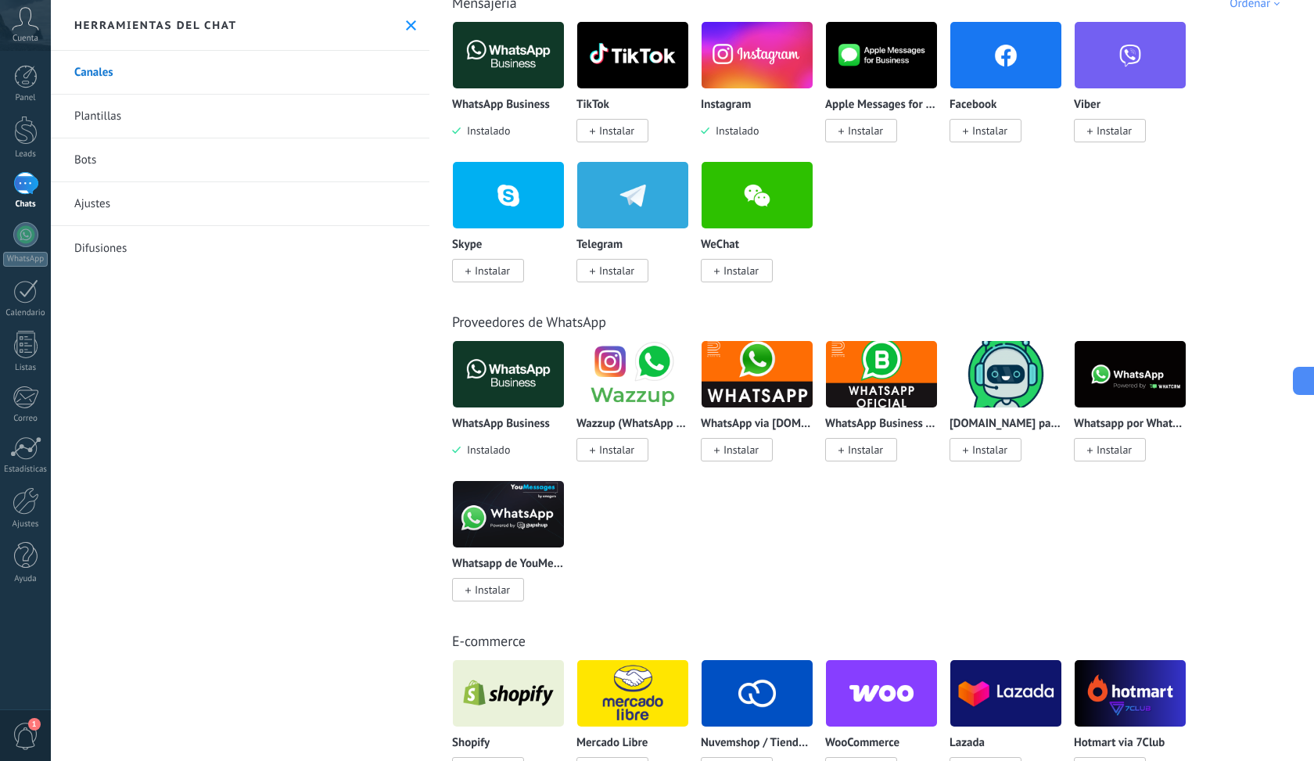
scroll to position [294, 0]
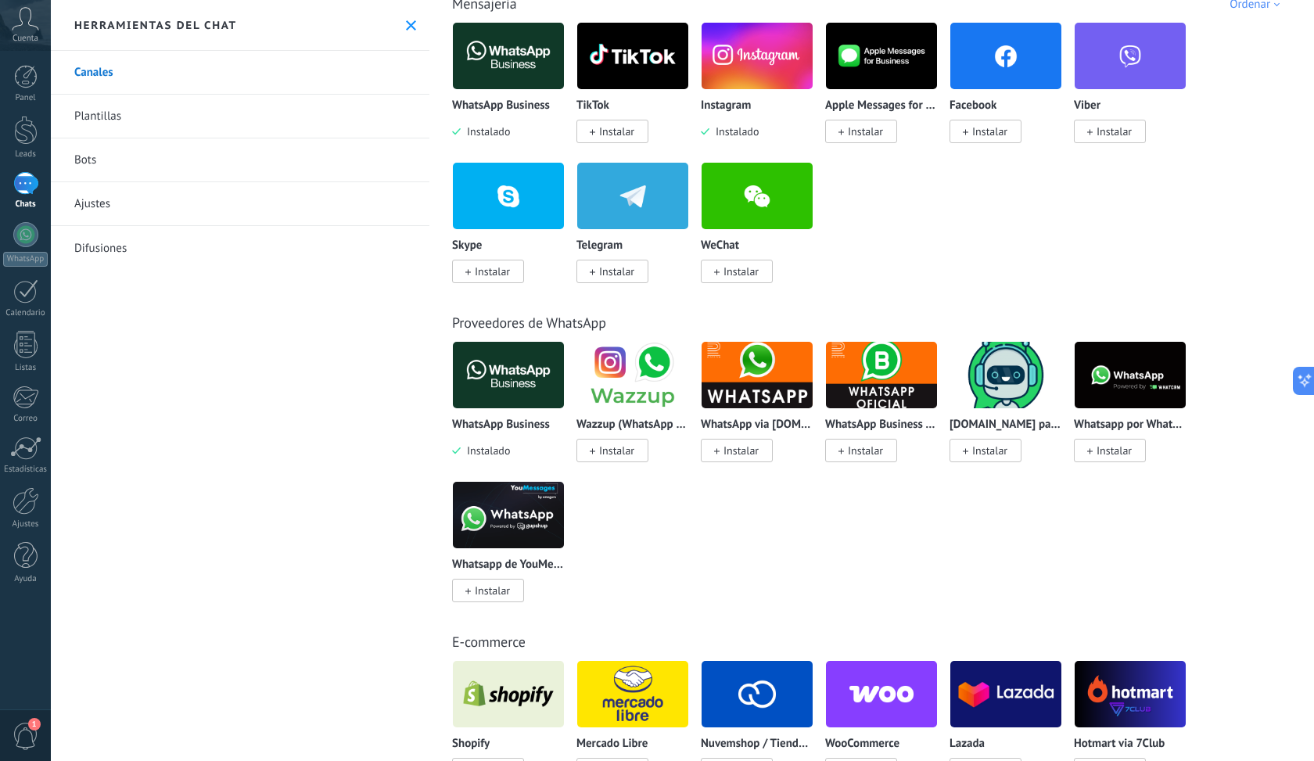
click at [651, 371] on img at bounding box center [632, 375] width 111 height 76
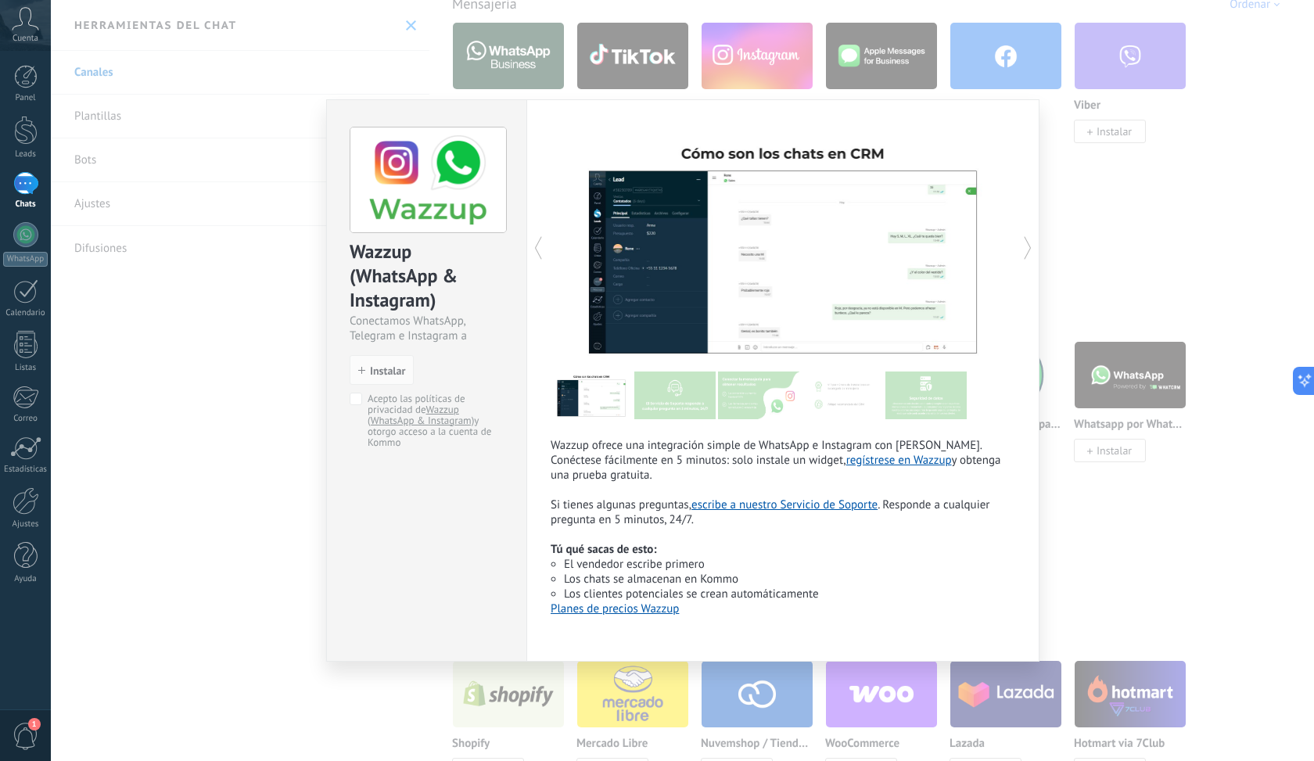
click at [1085, 215] on div "Wazzup (WhatsApp & Instagram) Conectamos WhatsApp, Telegram e Instagram a Kommo…" at bounding box center [682, 380] width 1263 height 761
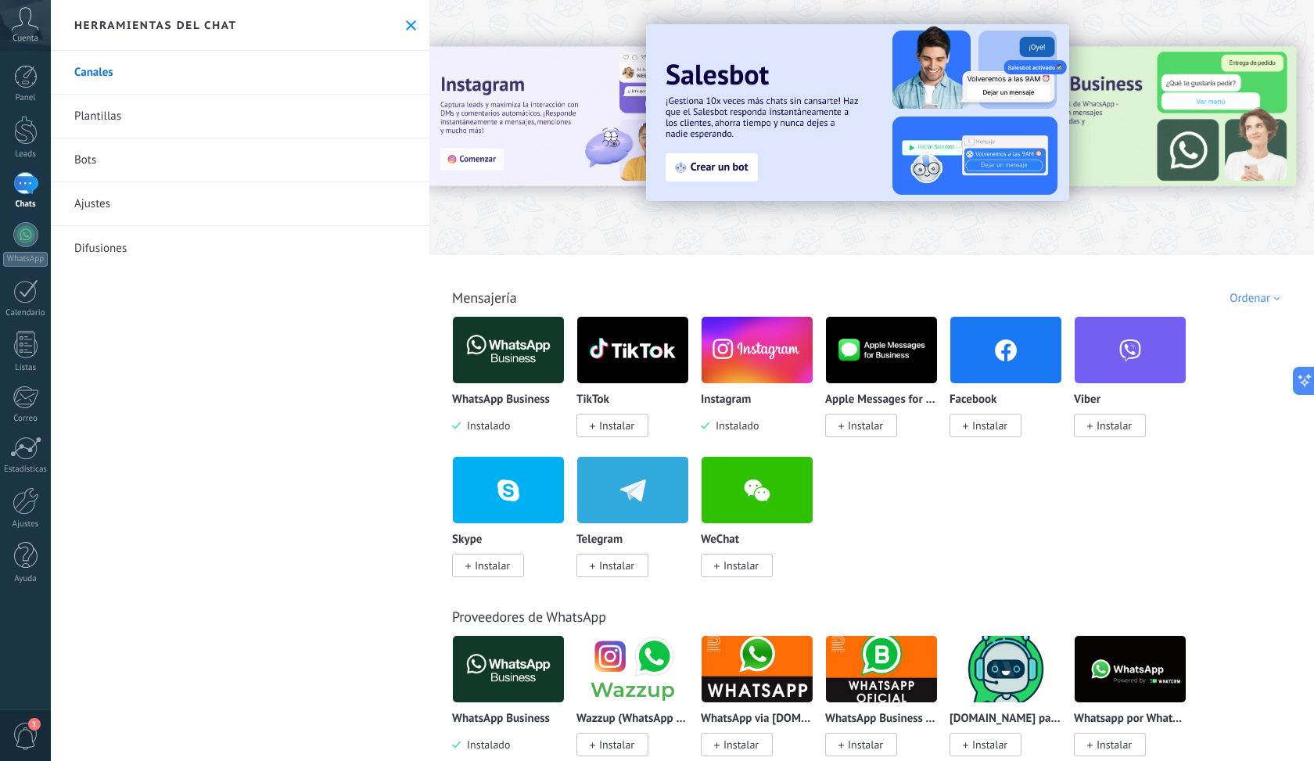
scroll to position [0, 0]
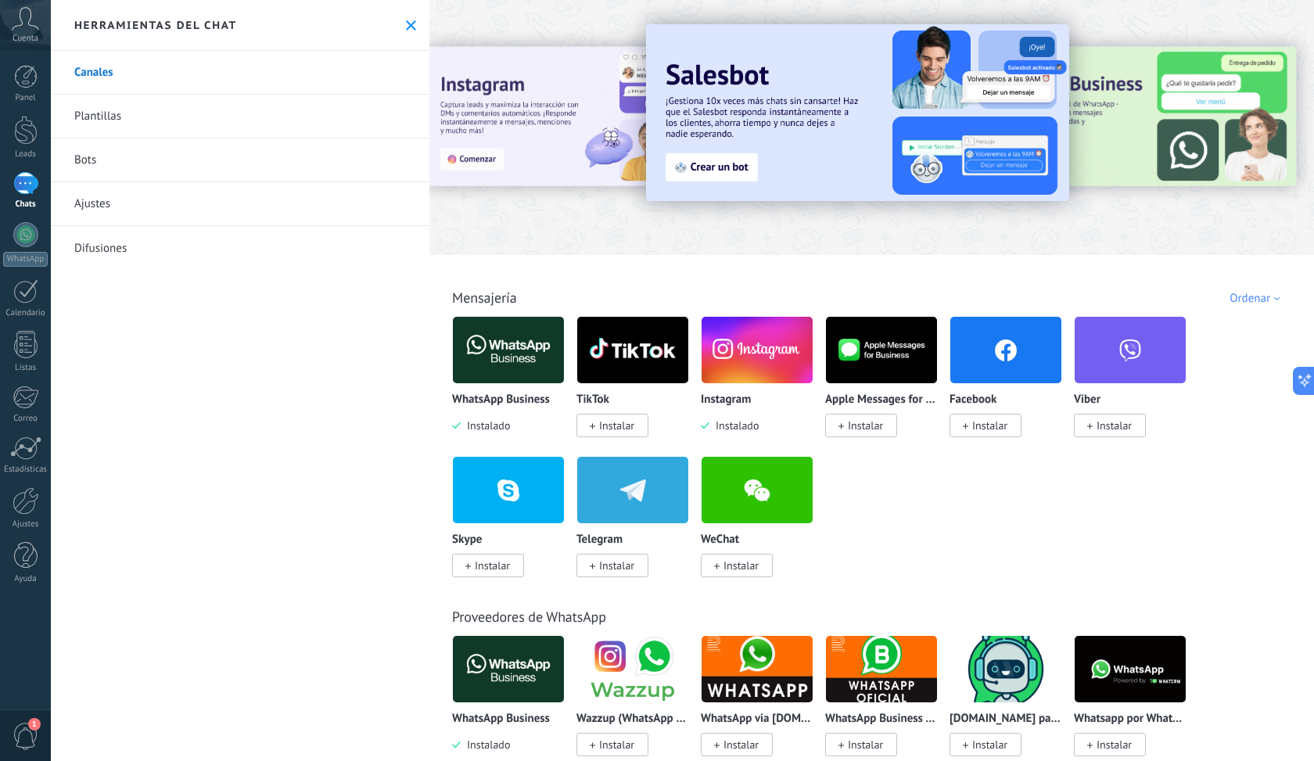
click at [983, 291] on div "Todo Bandeja de entrada Automatizaciones Fuentes de leads Soluciones de IA Inst…" at bounding box center [871, 280] width 875 height 51
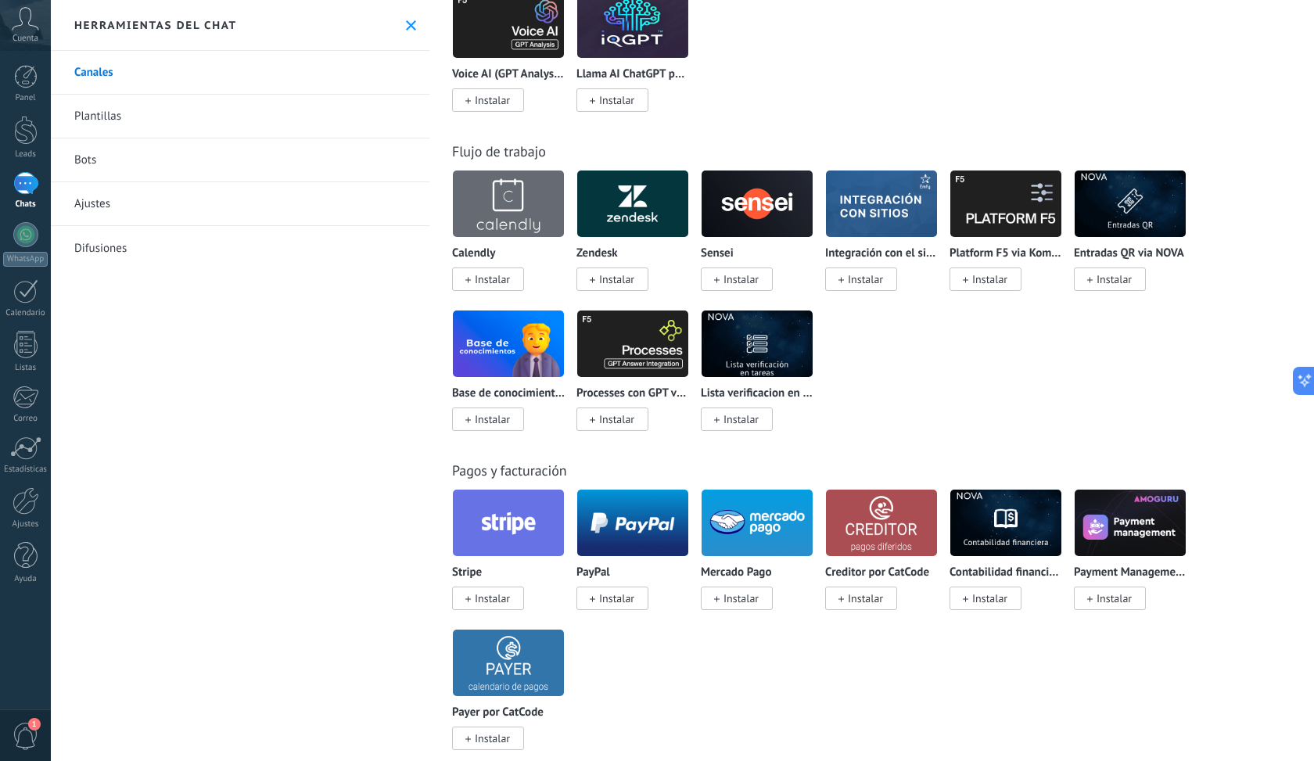
scroll to position [2505, 0]
